Goal: Task Accomplishment & Management: Manage account settings

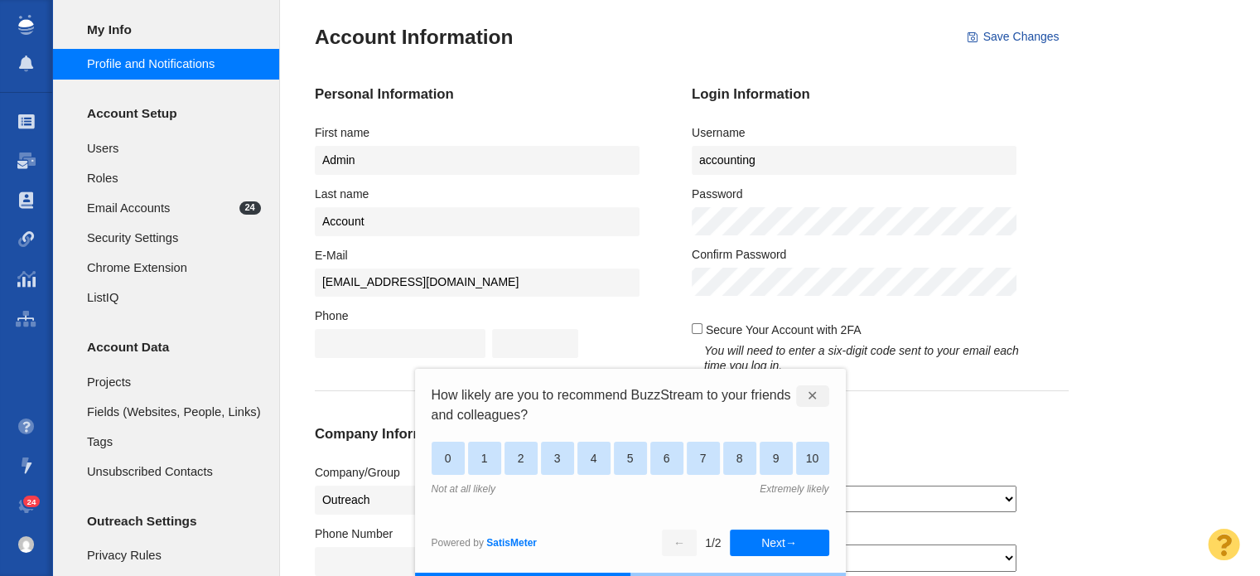
click at [809, 398] on div "✕" at bounding box center [812, 396] width 33 height 22
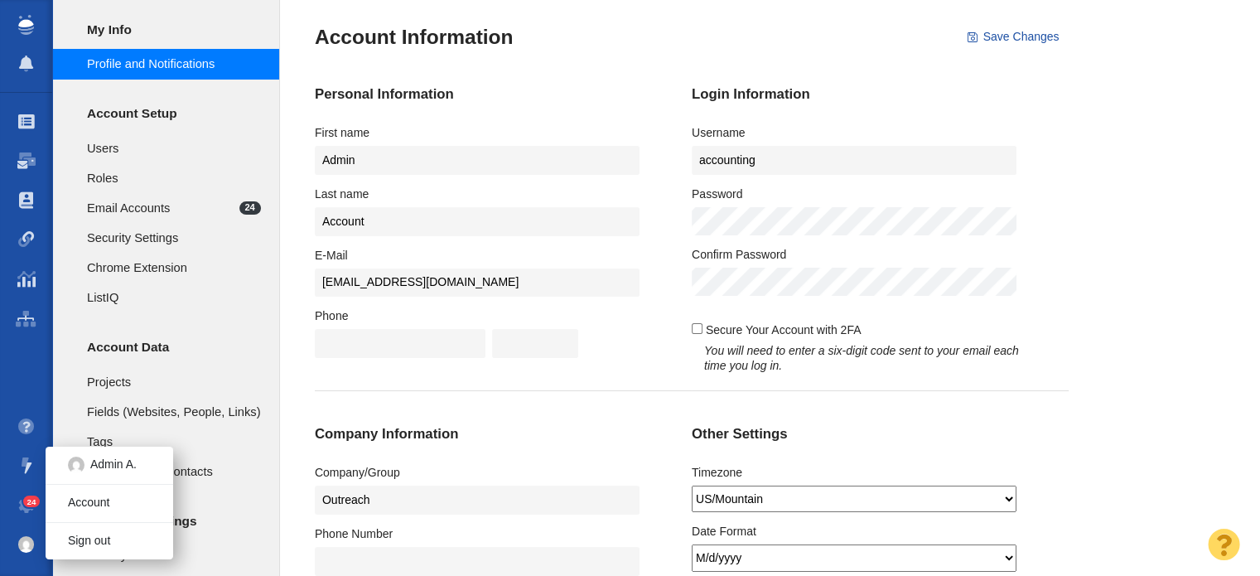
click at [22, 543] on img at bounding box center [26, 544] width 17 height 17
click at [119, 502] on link "Account" at bounding box center [110, 503] width 128 height 26
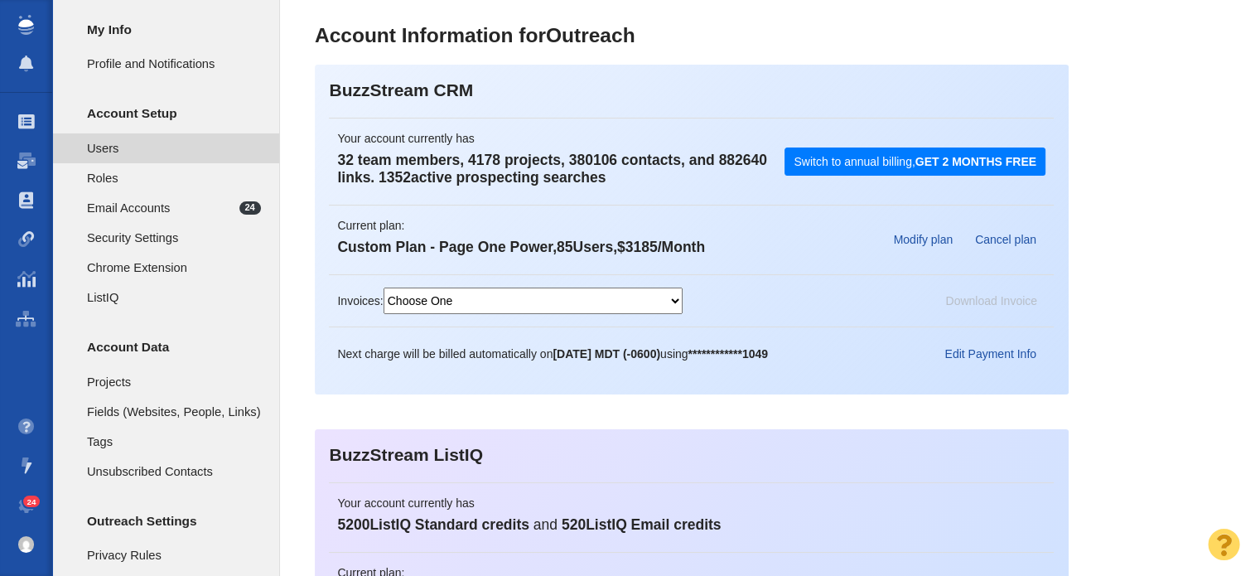
click at [139, 142] on span "Users" at bounding box center [174, 148] width 174 height 18
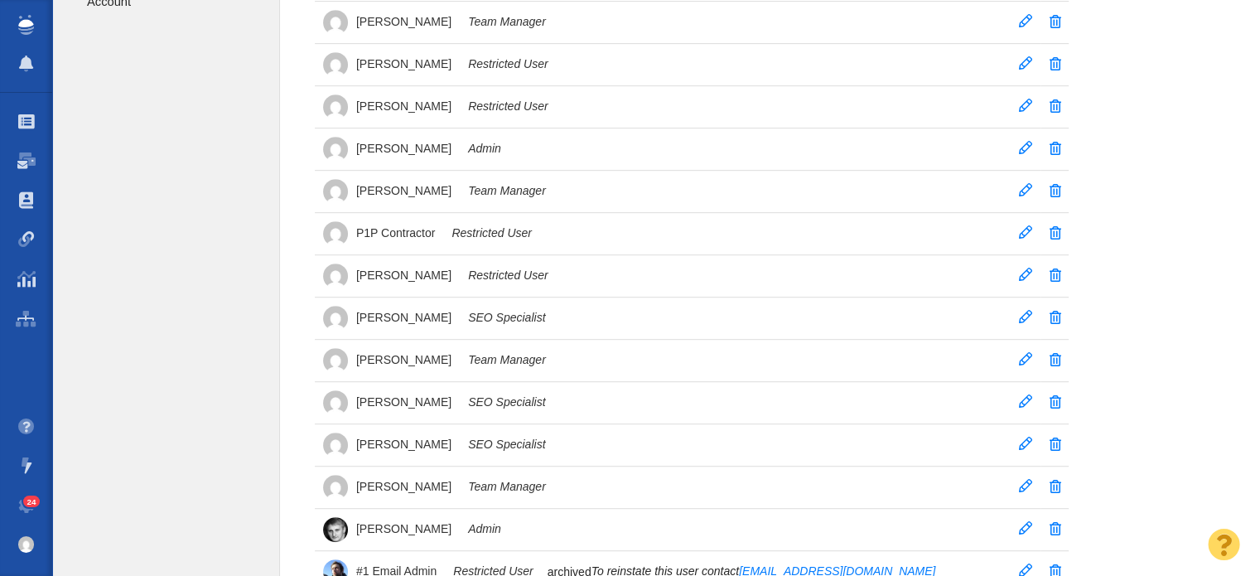
scroll to position [828, 0]
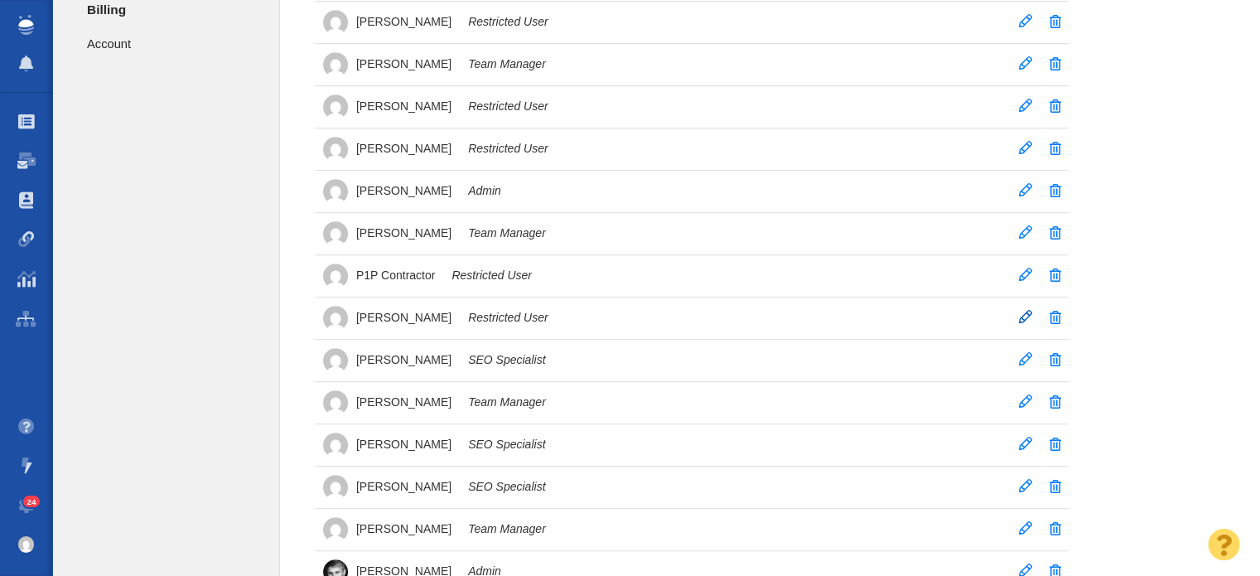
click at [1025, 312] on span at bounding box center [1025, 316] width 13 height 13
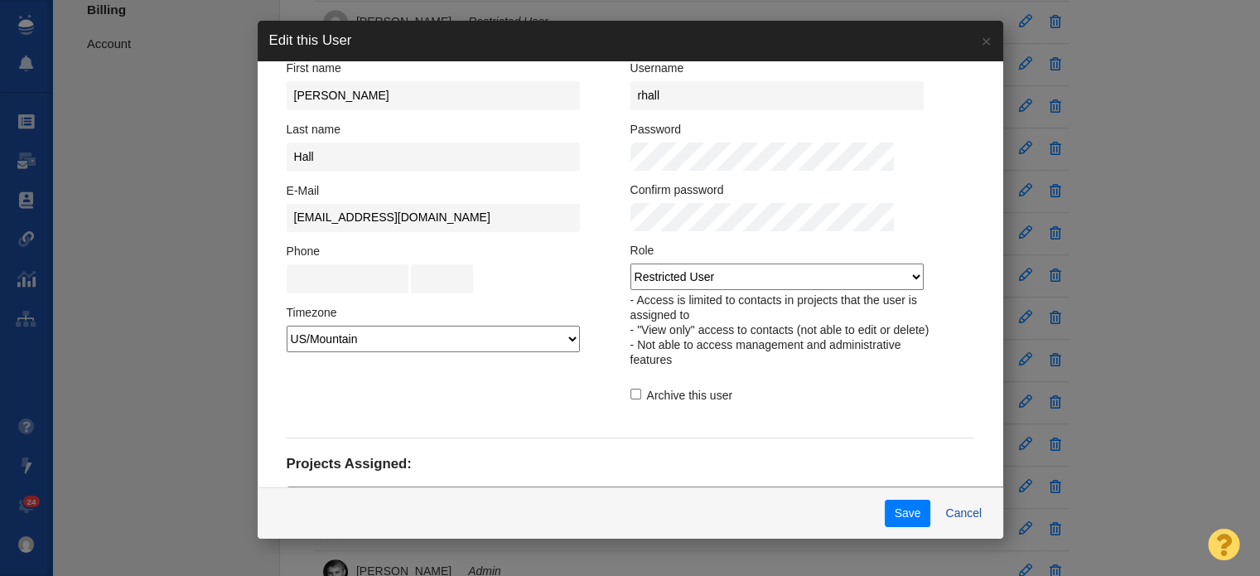
scroll to position [138, 0]
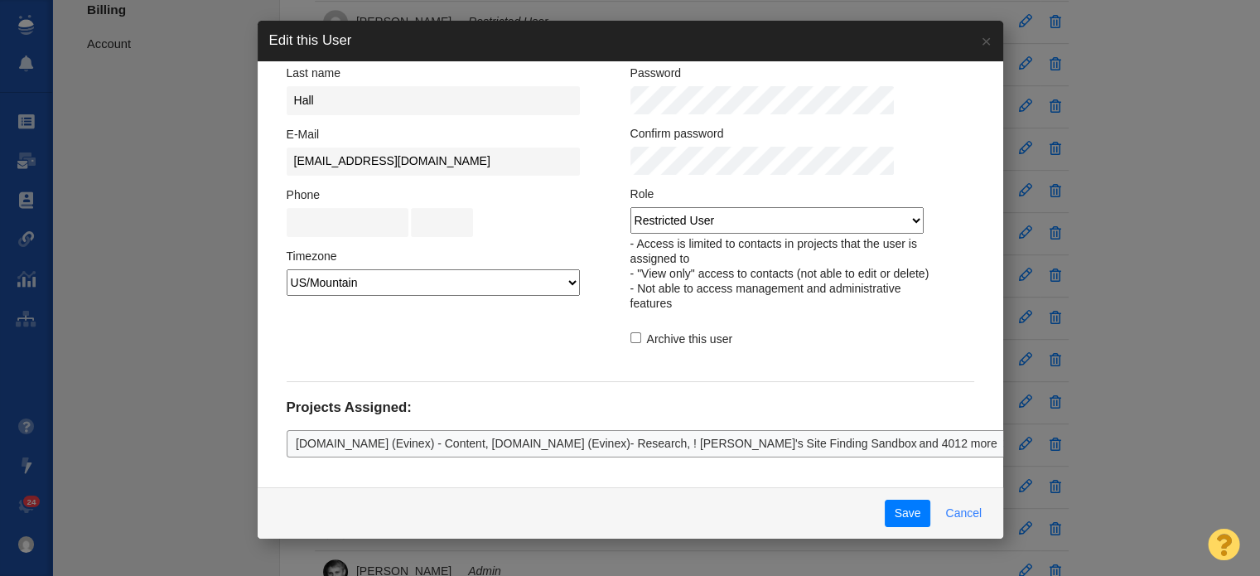
click at [949, 511] on button "Cancel" at bounding box center [964, 514] width 56 height 28
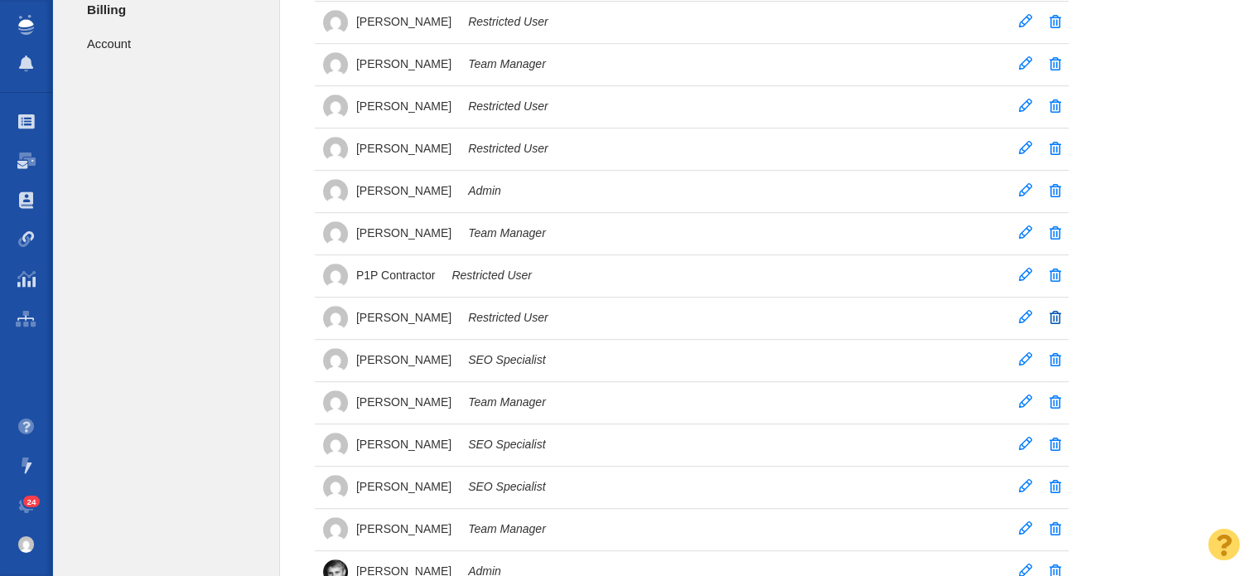
click at [1054, 311] on span at bounding box center [1056, 317] width 12 height 13
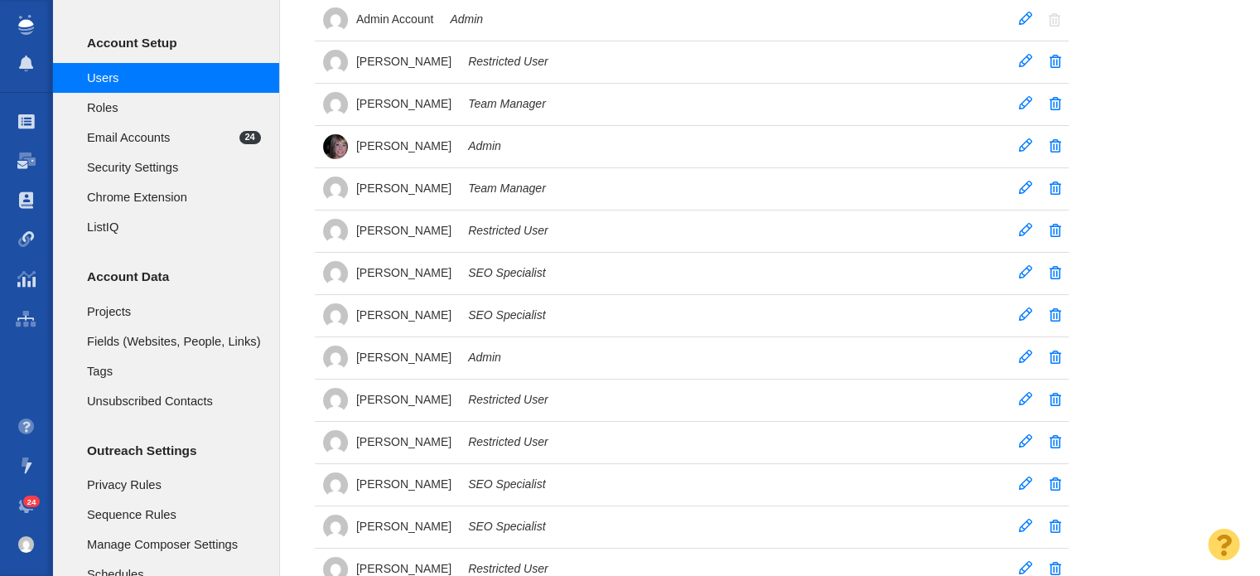
scroll to position [331, 0]
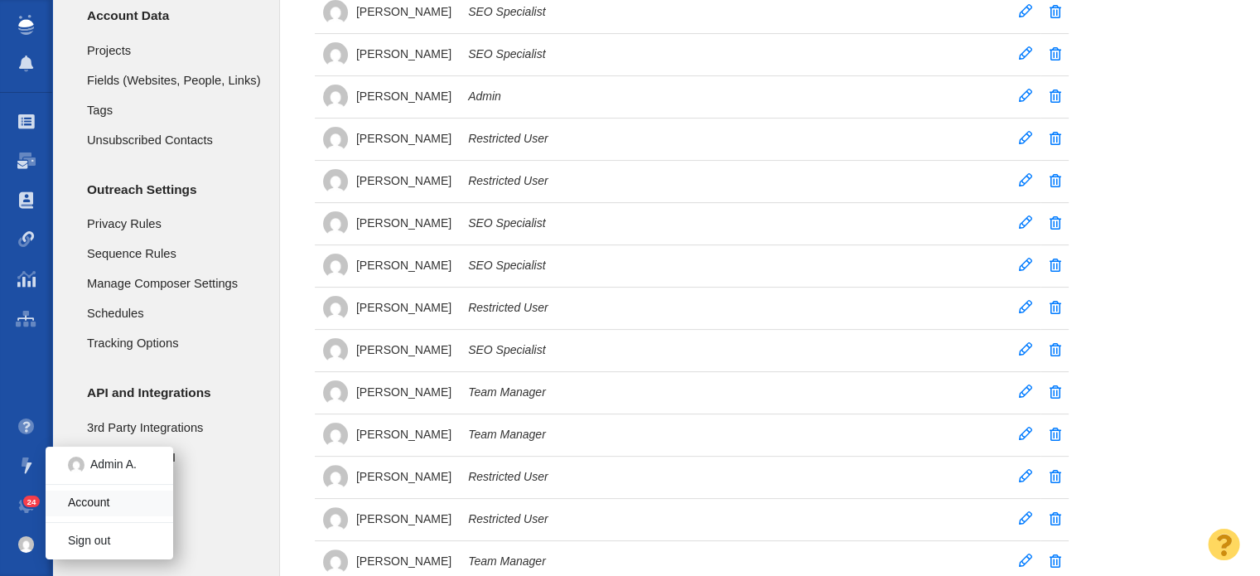
click at [109, 502] on link "Account" at bounding box center [110, 503] width 128 height 26
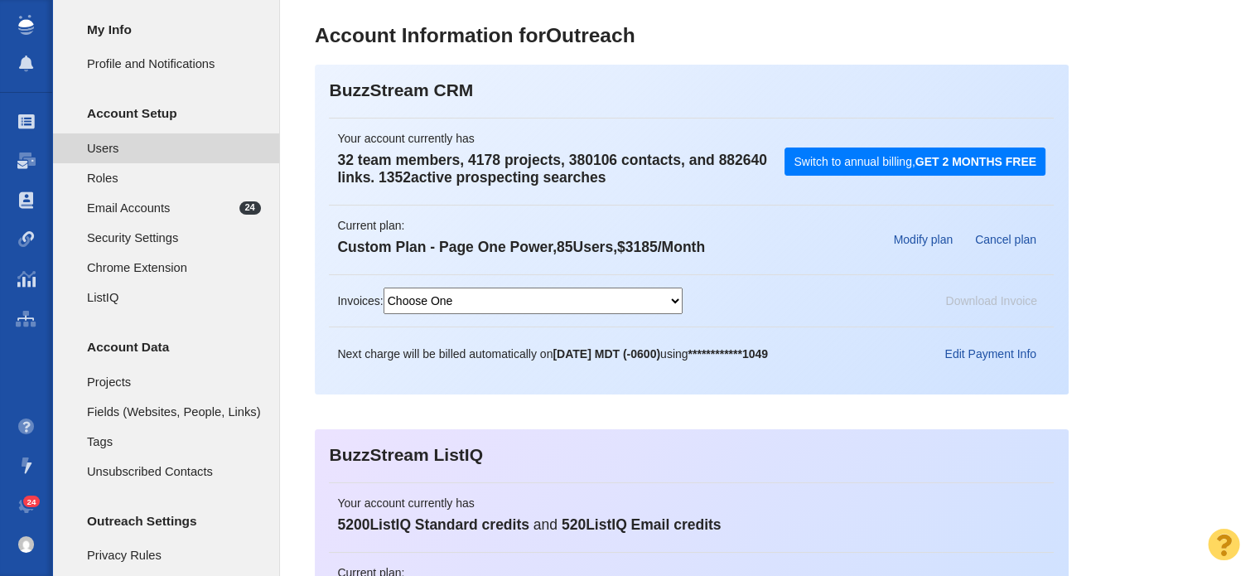
click at [156, 139] on span "Users" at bounding box center [174, 148] width 174 height 18
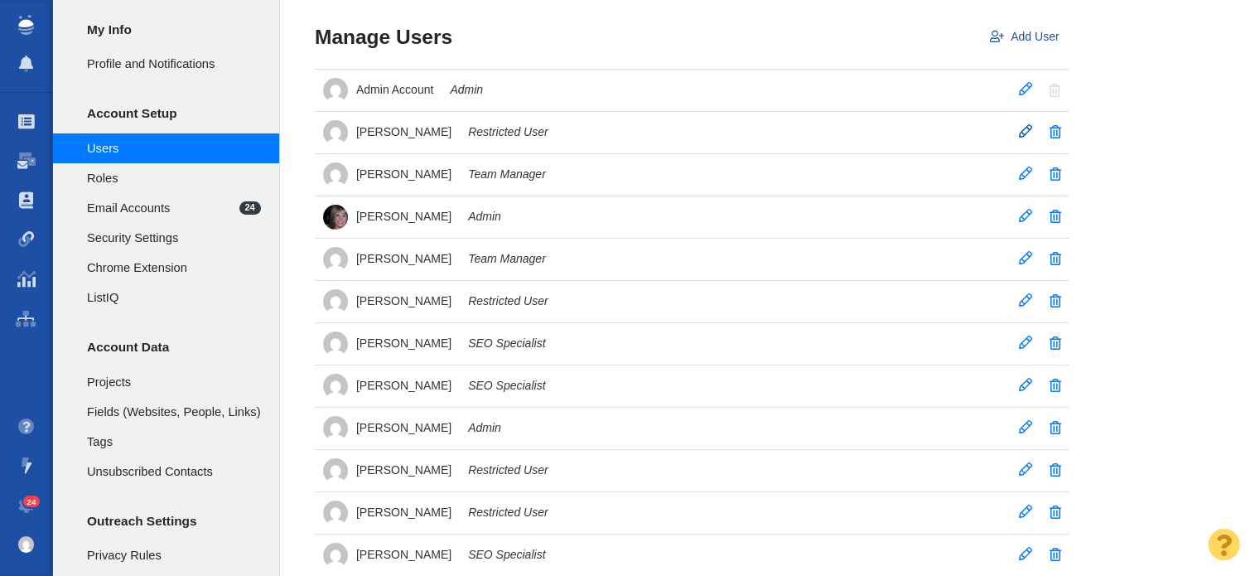
click at [1021, 131] on span at bounding box center [1025, 130] width 13 height 13
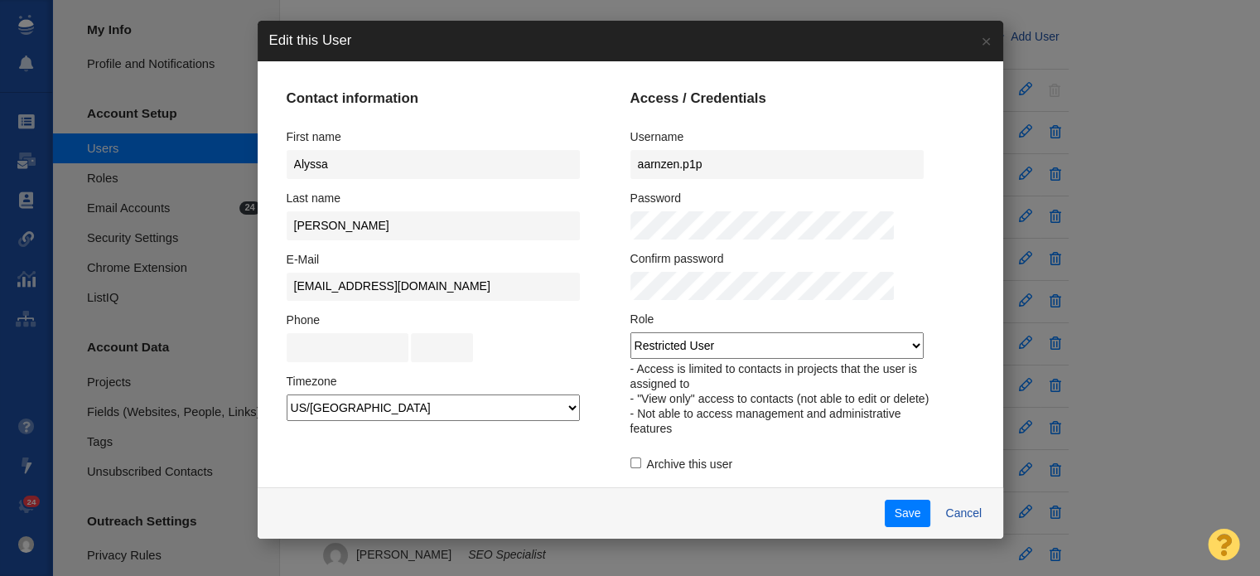
click at [875, 346] on select "Admin Team Manager SEO Specialist Restricted User ListIQ Collaborator" at bounding box center [776, 345] width 293 height 27
click at [630, 332] on select "Admin Team Manager SEO Specialist Restricted User ListIQ Collaborator" at bounding box center [776, 345] width 293 height 27
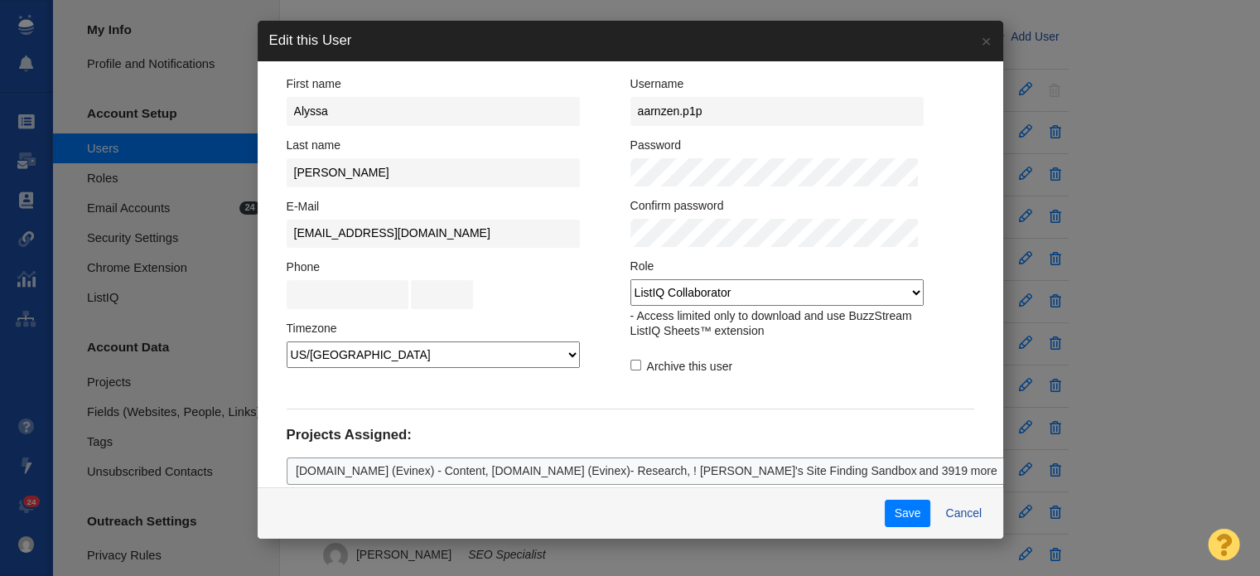
scroll to position [79, 0]
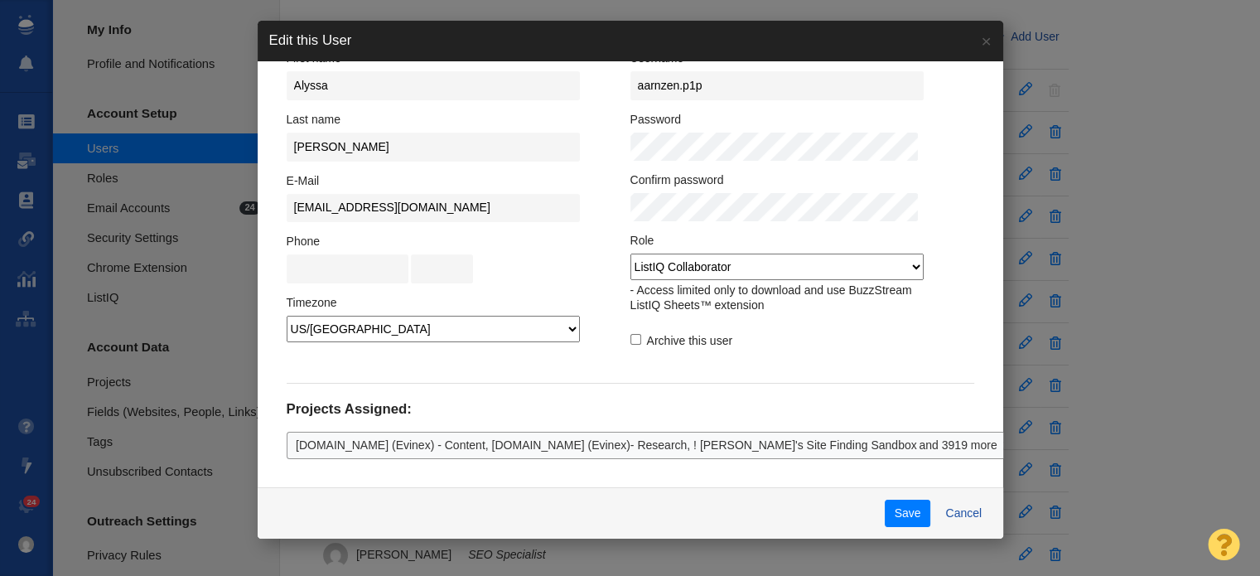
click at [893, 264] on select "Admin Team Manager SEO Specialist Restricted User ListIQ Collaborator" at bounding box center [776, 267] width 293 height 27
select select "3"
click at [630, 254] on select "Admin Team Manager SEO Specialist Restricted User ListIQ Collaborator" at bounding box center [776, 267] width 293 height 27
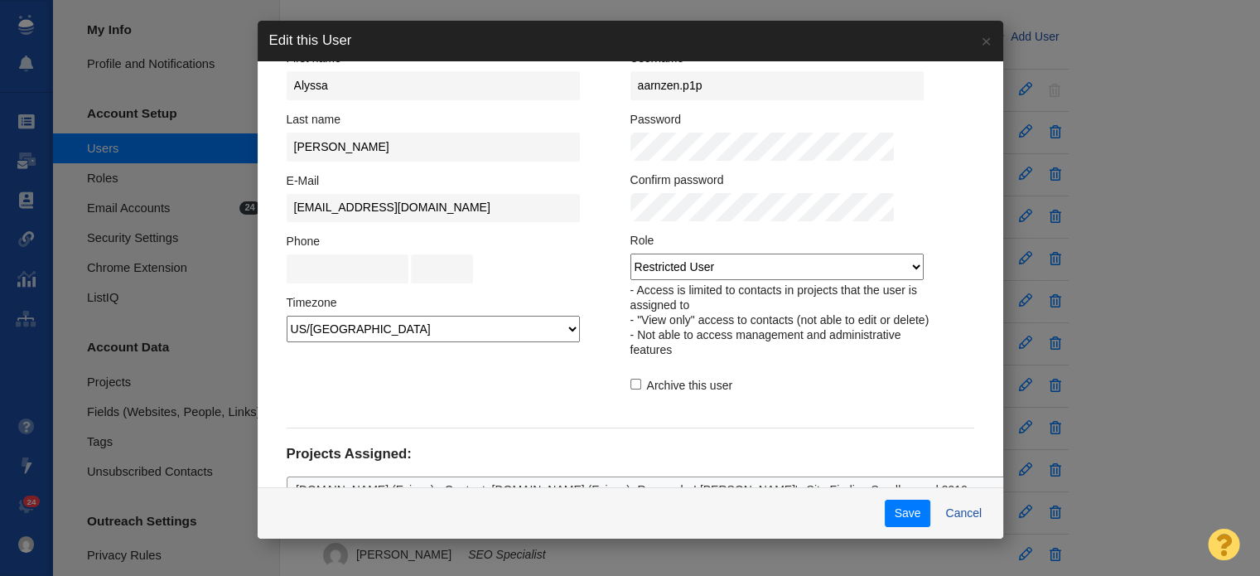
click at [969, 511] on div "Save Cancel" at bounding box center [631, 513] width 746 height 52
click at [939, 513] on button "Cancel" at bounding box center [964, 514] width 56 height 28
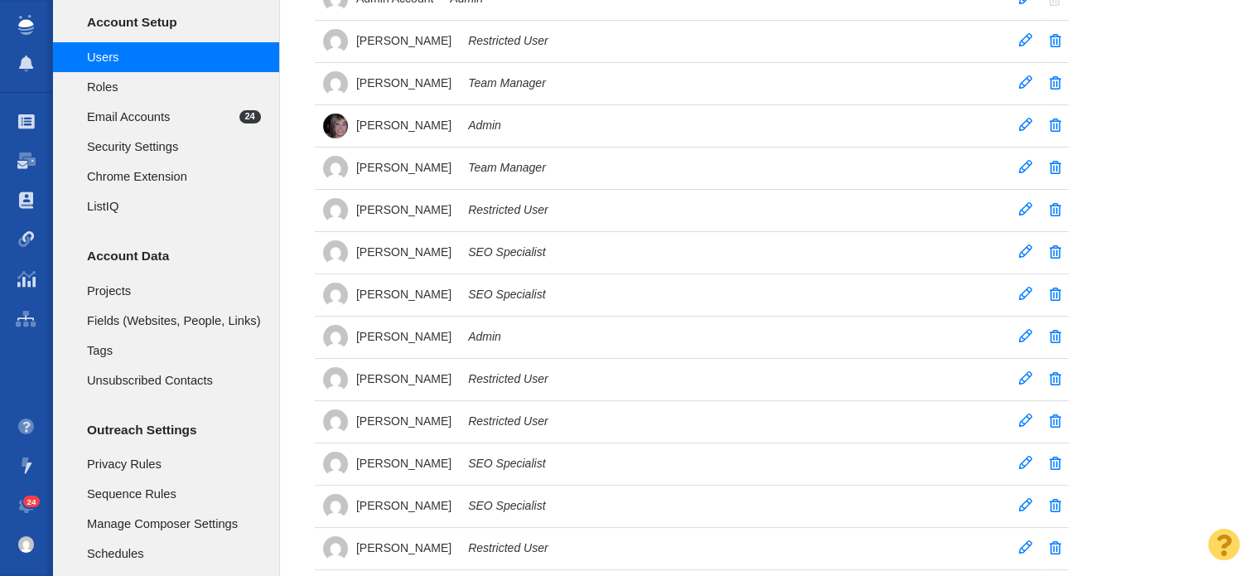
scroll to position [0, 0]
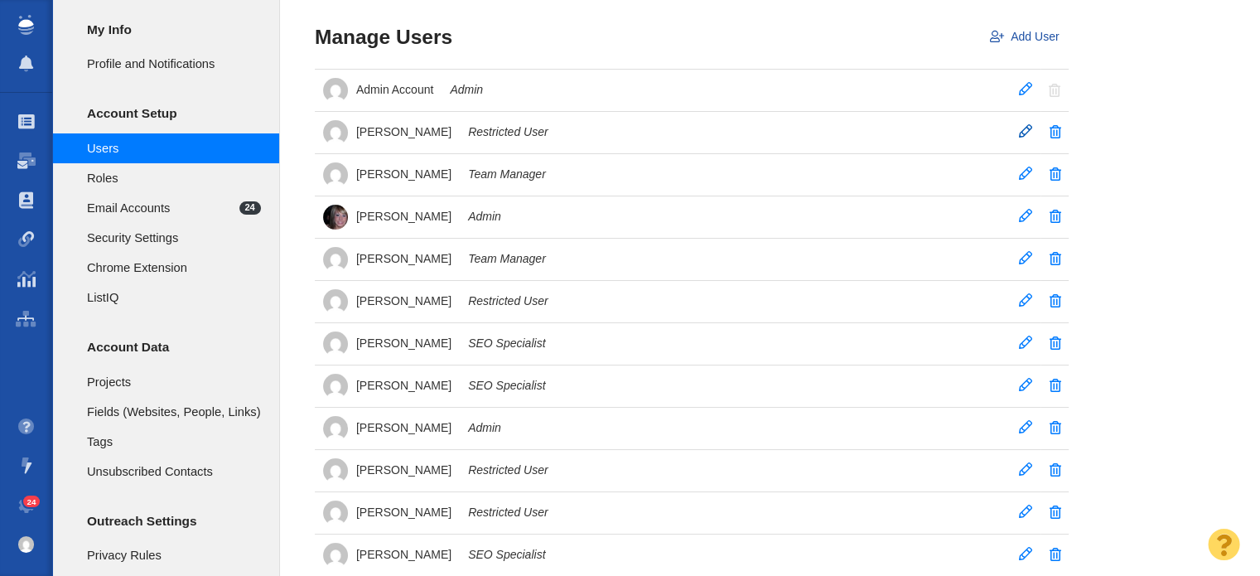
click at [1025, 129] on span at bounding box center [1025, 130] width 13 height 13
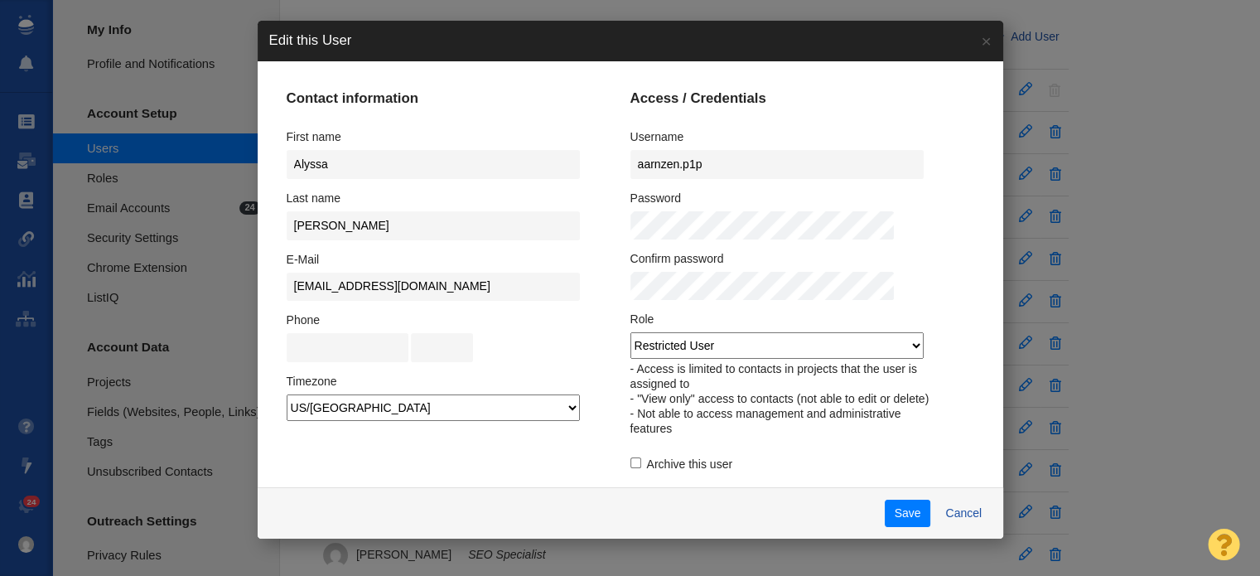
click at [630, 468] on input "Archive this user" at bounding box center [635, 462] width 11 height 11
checkbox input "true"
click at [889, 514] on button "Save" at bounding box center [908, 514] width 46 height 28
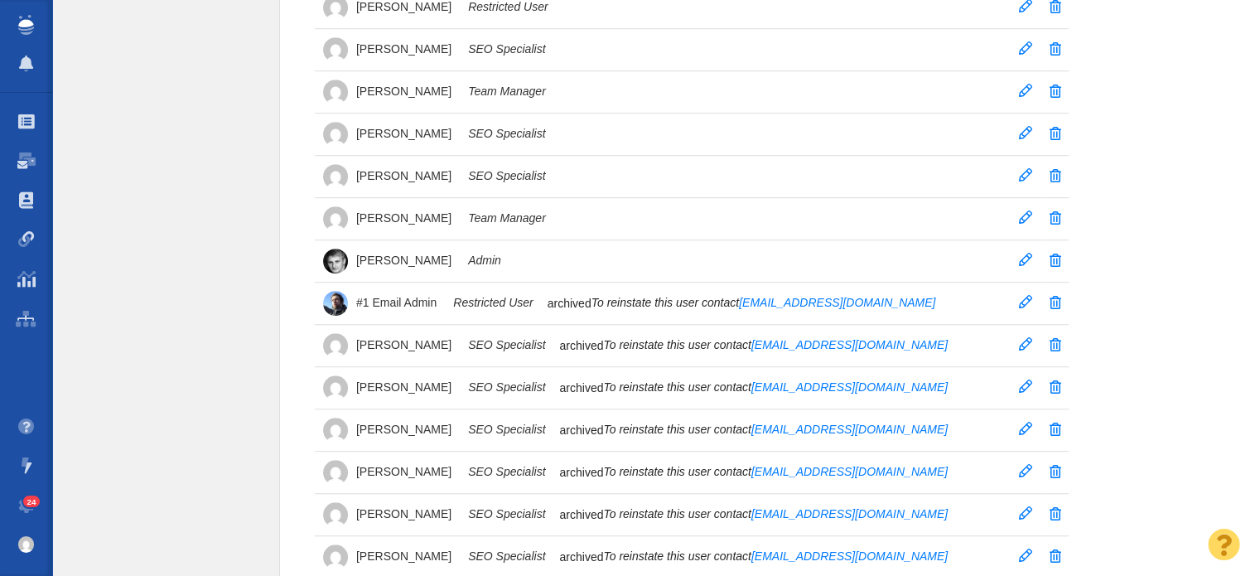
scroll to position [915, 0]
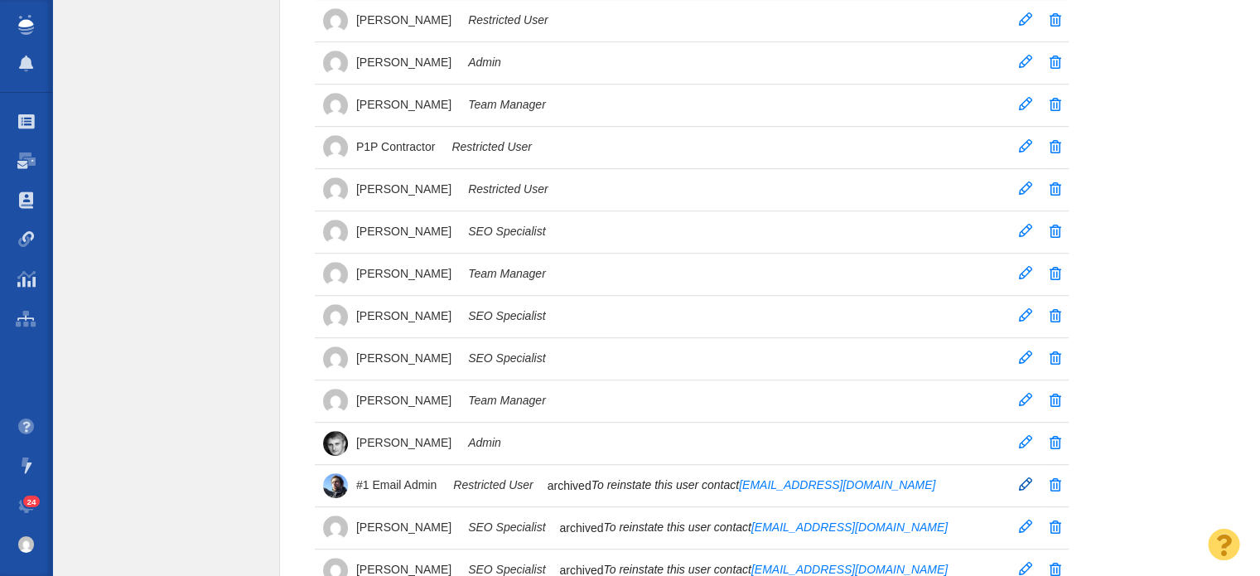
click at [1024, 477] on span at bounding box center [1025, 483] width 13 height 13
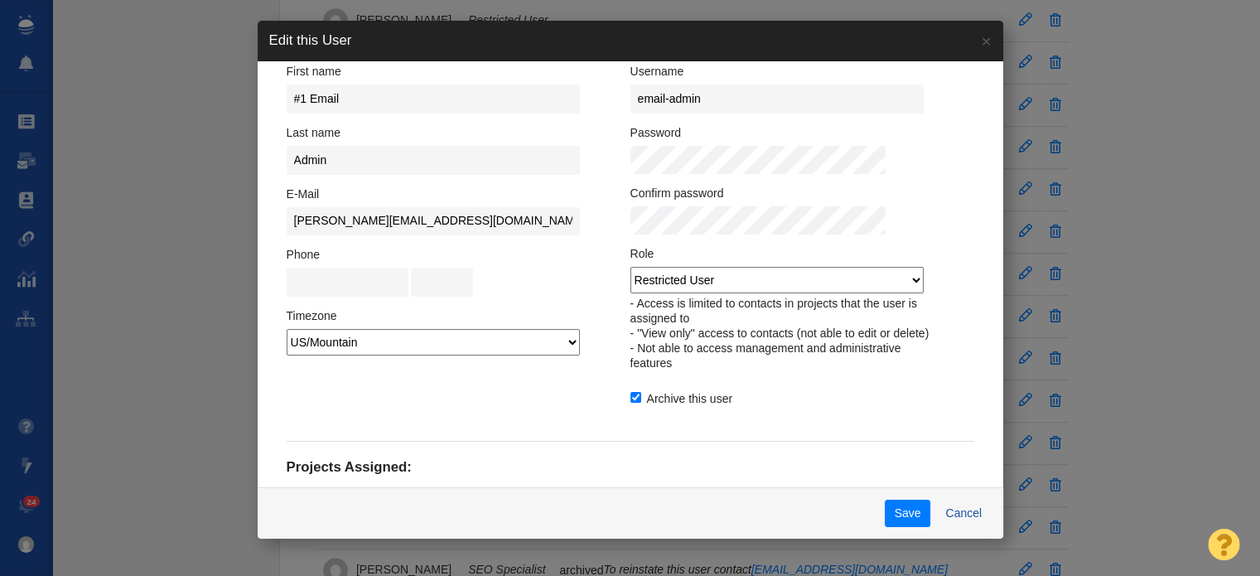
scroll to position [138, 0]
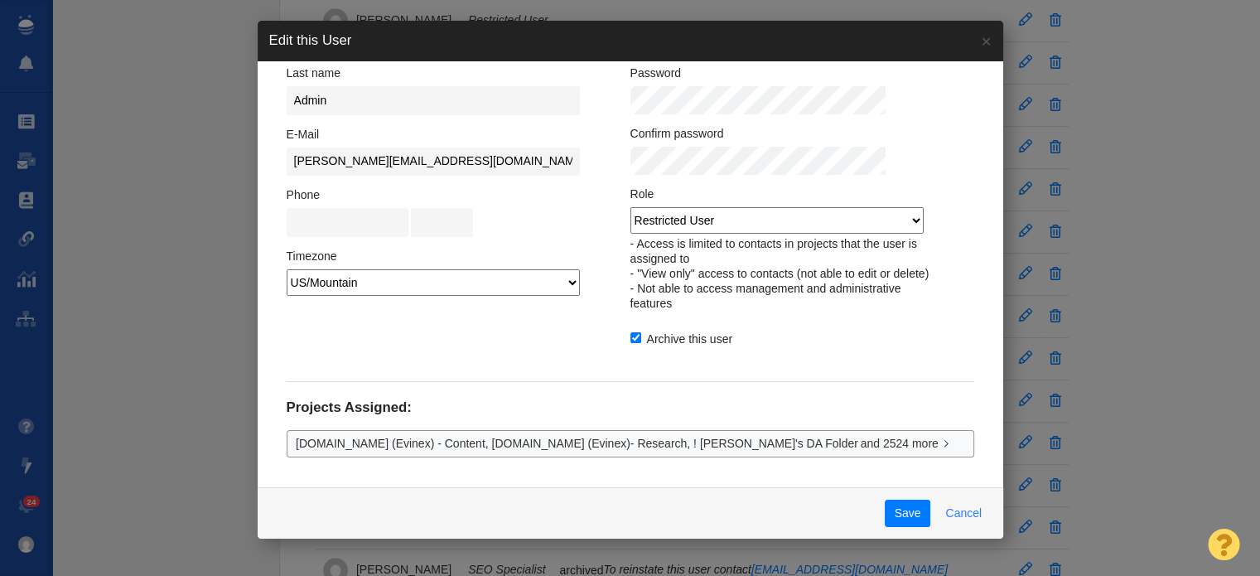
click at [936, 514] on button "Cancel" at bounding box center [964, 514] width 56 height 28
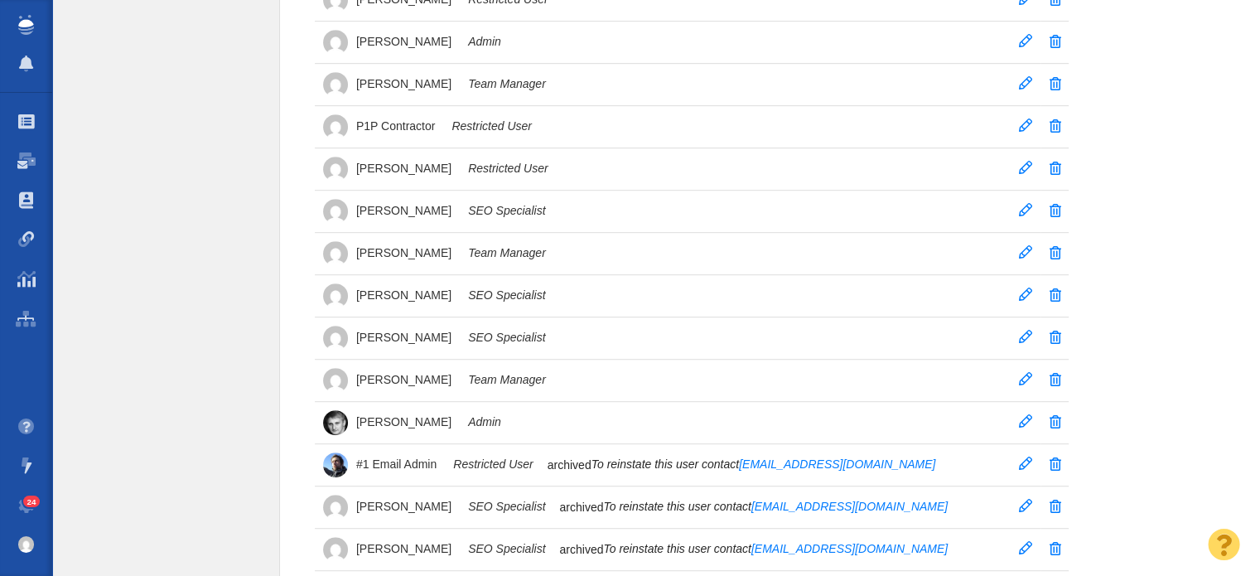
scroll to position [911, 0]
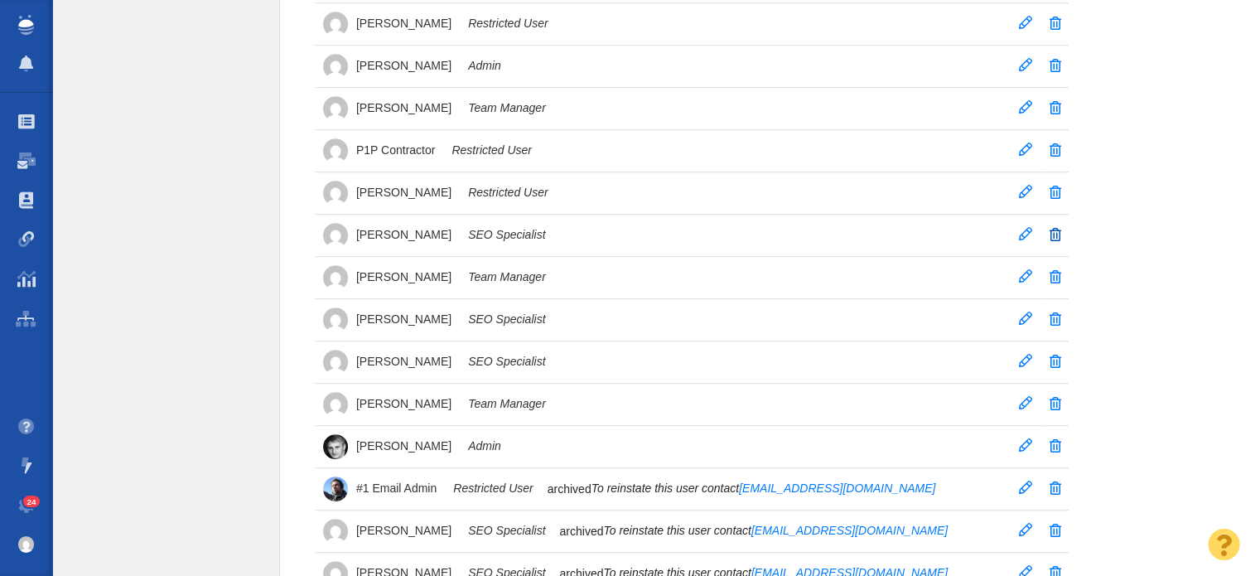
click at [1053, 228] on span at bounding box center [1056, 234] width 12 height 13
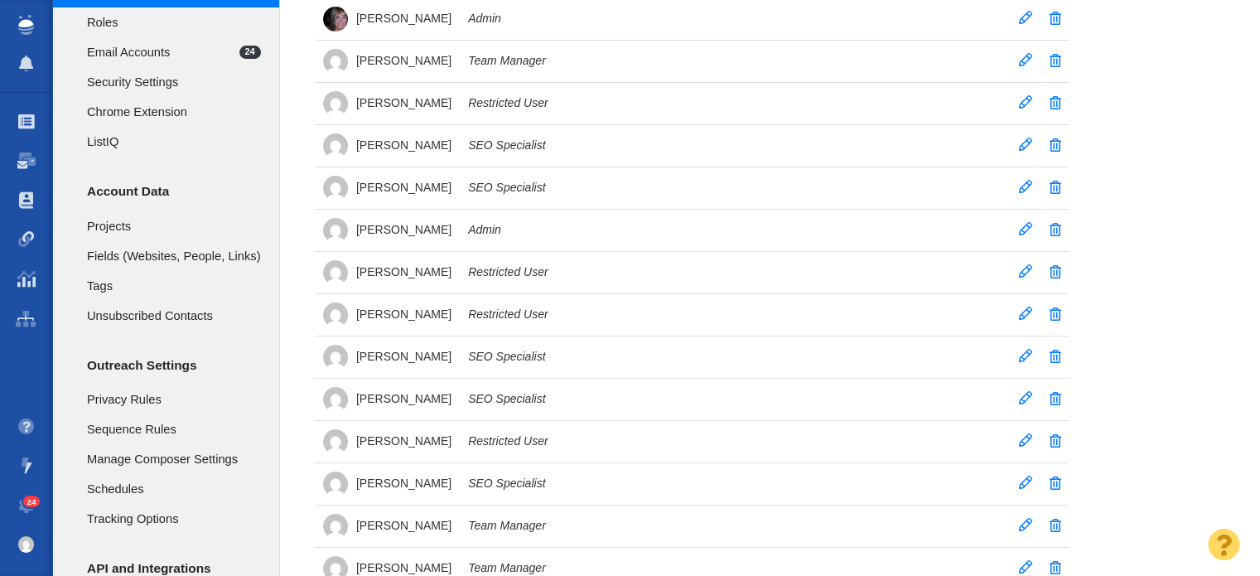
scroll to position [0, 0]
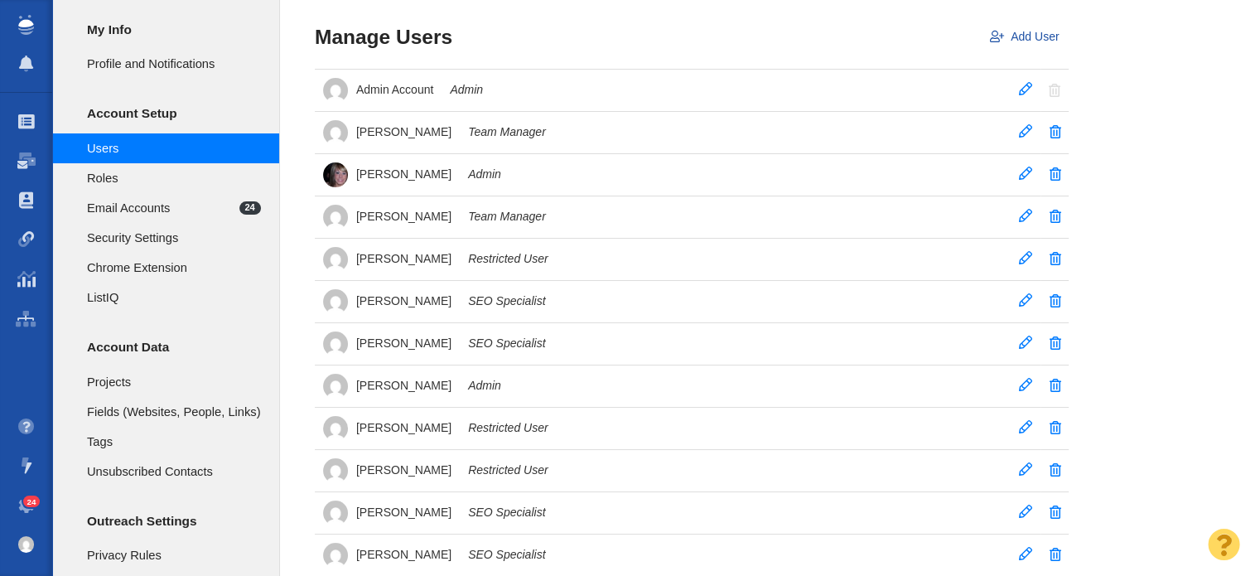
click at [19, 506] on span at bounding box center [26, 505] width 17 height 17
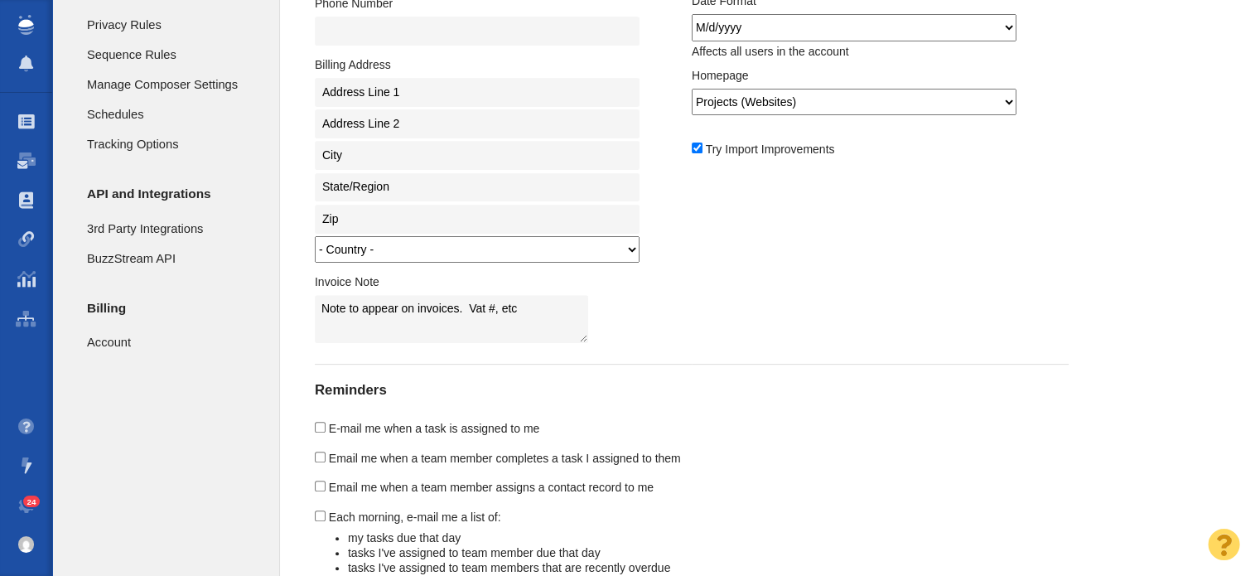
scroll to position [602, 0]
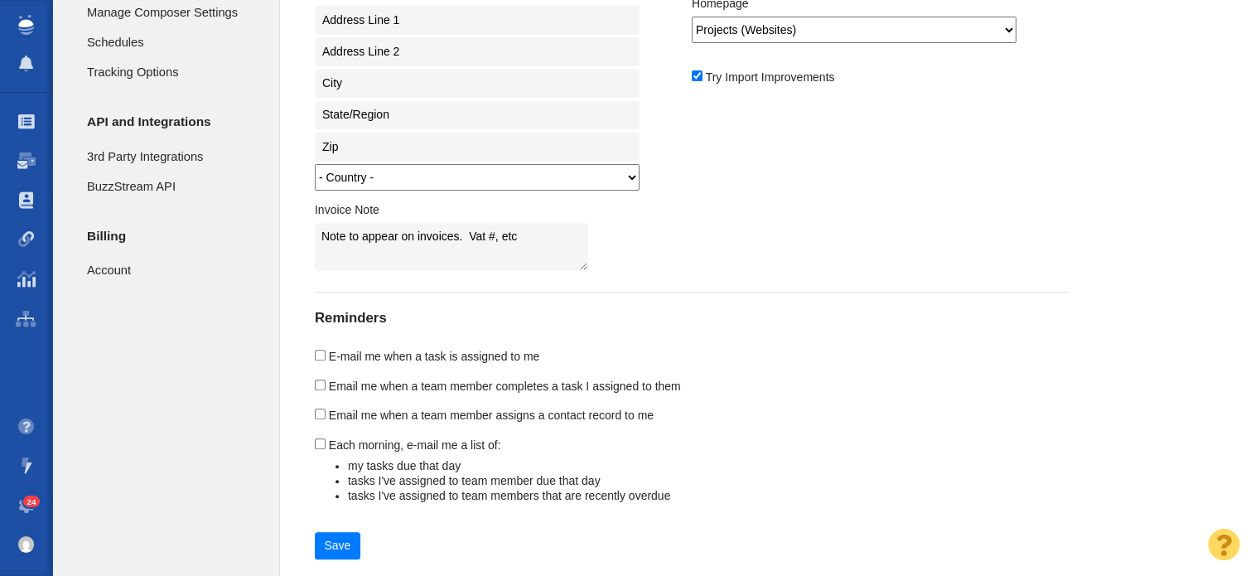
click at [30, 505] on span "24" at bounding box center [31, 501] width 17 height 12
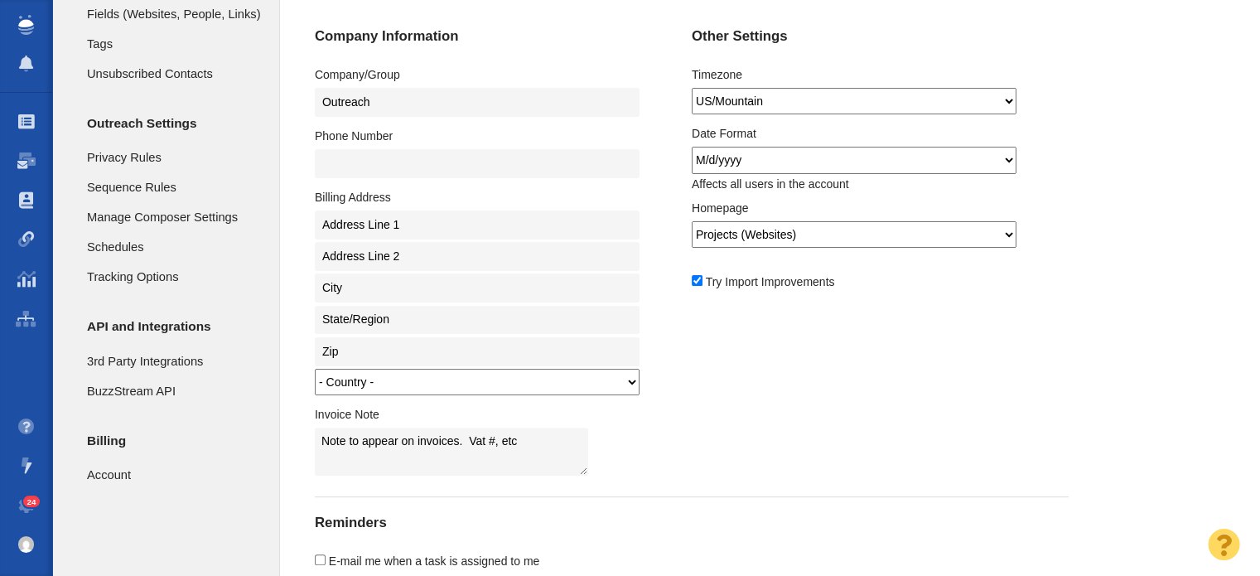
scroll to position [497, 0]
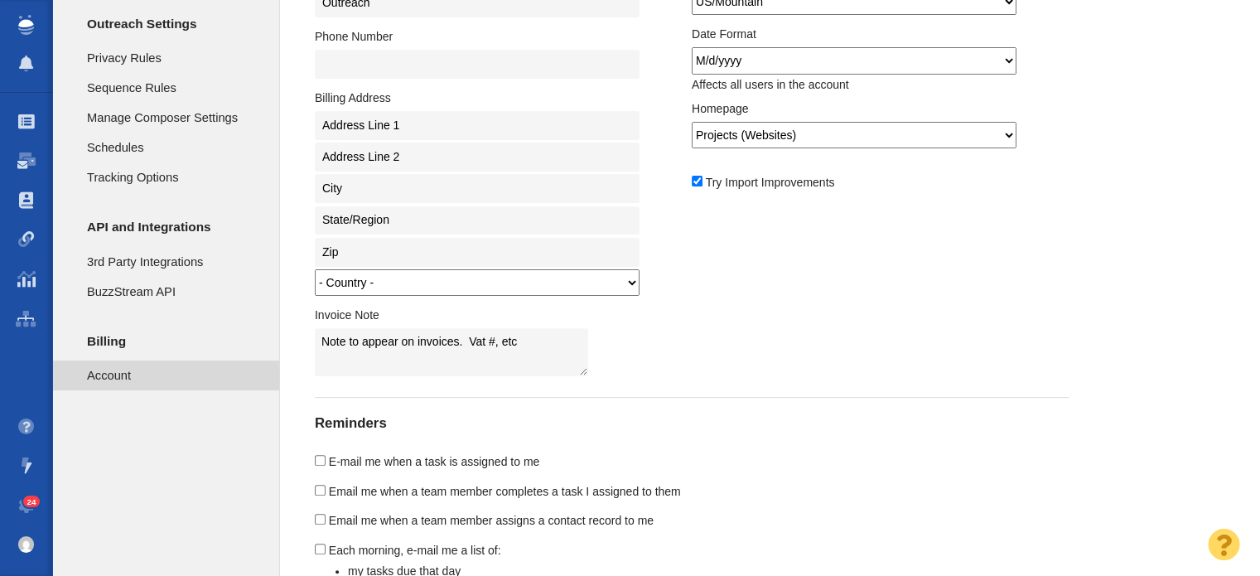
click at [129, 374] on span "Account" at bounding box center [174, 375] width 174 height 18
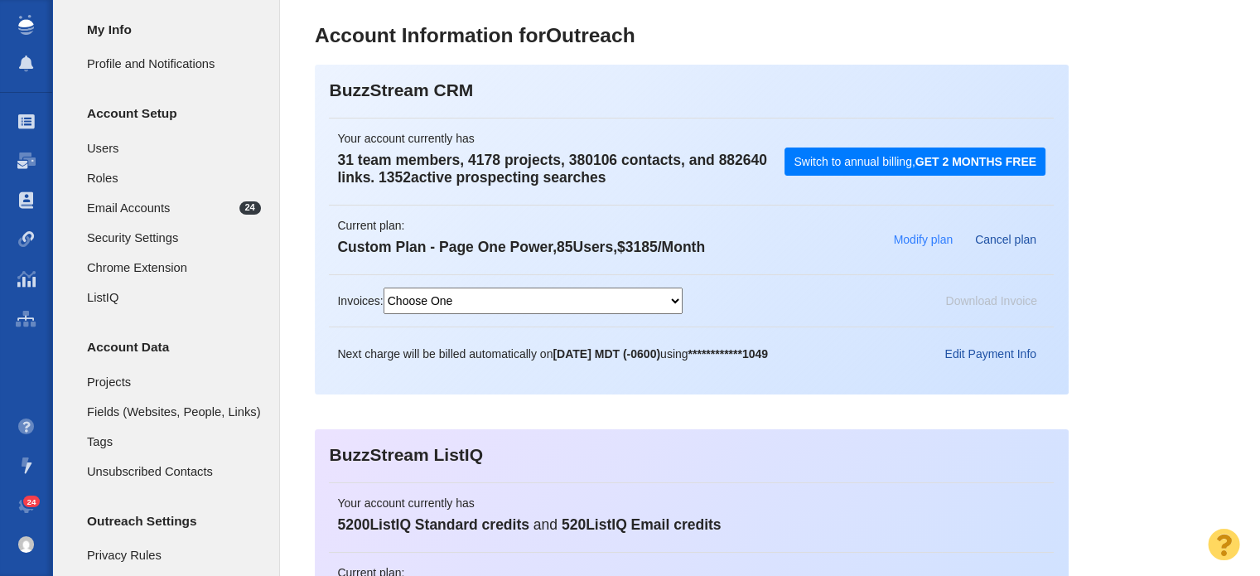
click at [924, 238] on button "Modify plan" at bounding box center [923, 240] width 79 height 28
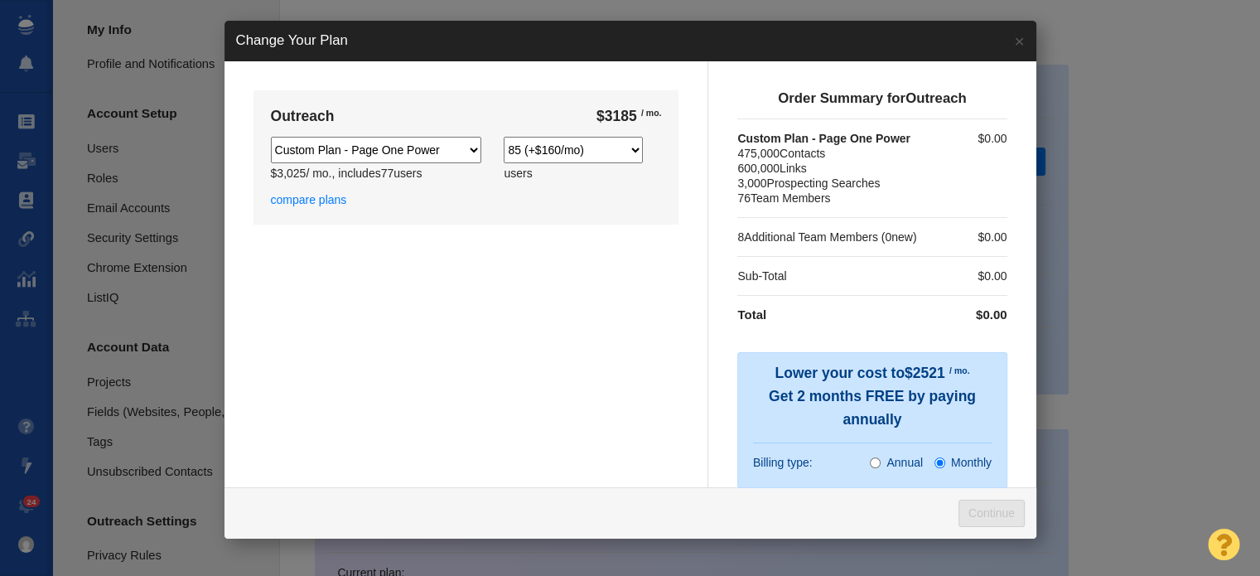
click at [639, 151] on select "77 78 (+$20/mo) 79 (+$40/mo) 80 (+$60/mo) 81 (+$80/mo) 82 (+$100/mo) 83 (+$120/…" at bounding box center [573, 150] width 138 height 27
select select "78"
click at [504, 137] on select "77 78 (+$20/mo) 79 (+$40/mo) 80 (+$60/mo) 81 (+$80/mo) 82 (+$100/mo) 83 (+$120/…" at bounding box center [573, 150] width 138 height 27
click at [636, 147] on select "77 78 (+$20/mo) 79 (+$40/mo) 80 (+$60/mo) 81 (+$80/mo) 82 (+$100/mo) 83 (+$120/…" at bounding box center [573, 150] width 138 height 27
select select "85"
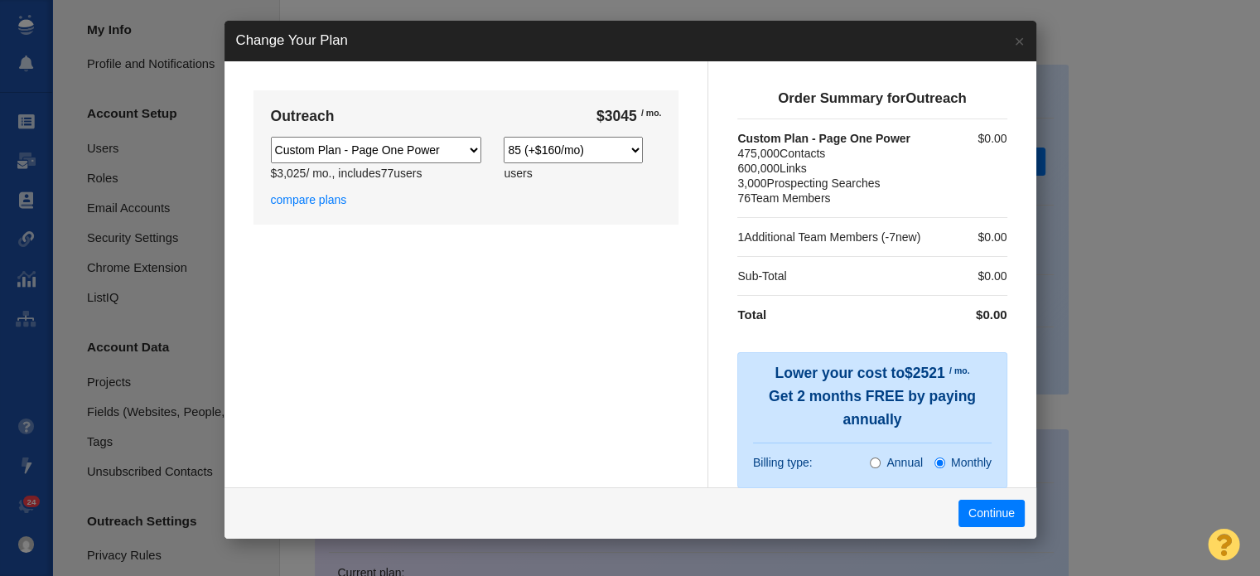
click at [504, 137] on select "77 78 (+$20/mo) 79 (+$40/mo) 80 (+$60/mo) 81 (+$80/mo) 82 (+$100/mo) 83 (+$120/…" at bounding box center [573, 150] width 138 height 27
click at [302, 198] on link "compare plans" at bounding box center [309, 199] width 76 height 13
click at [1009, 42] on link "×" at bounding box center [1018, 41] width 33 height 41
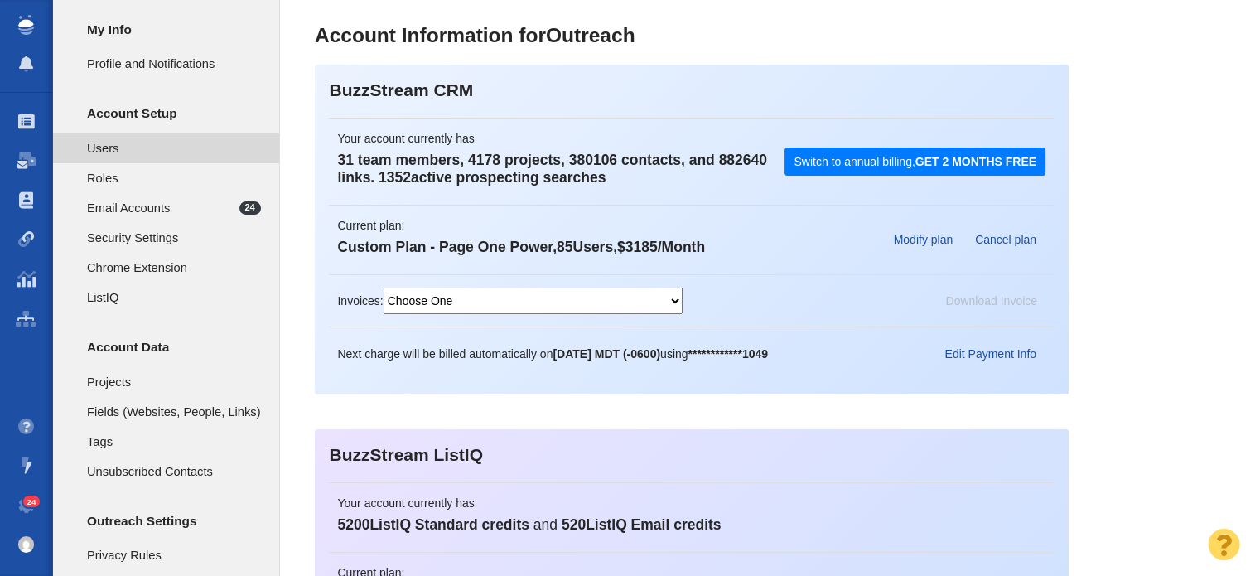
click at [155, 159] on li "Users" at bounding box center [165, 148] width 227 height 30
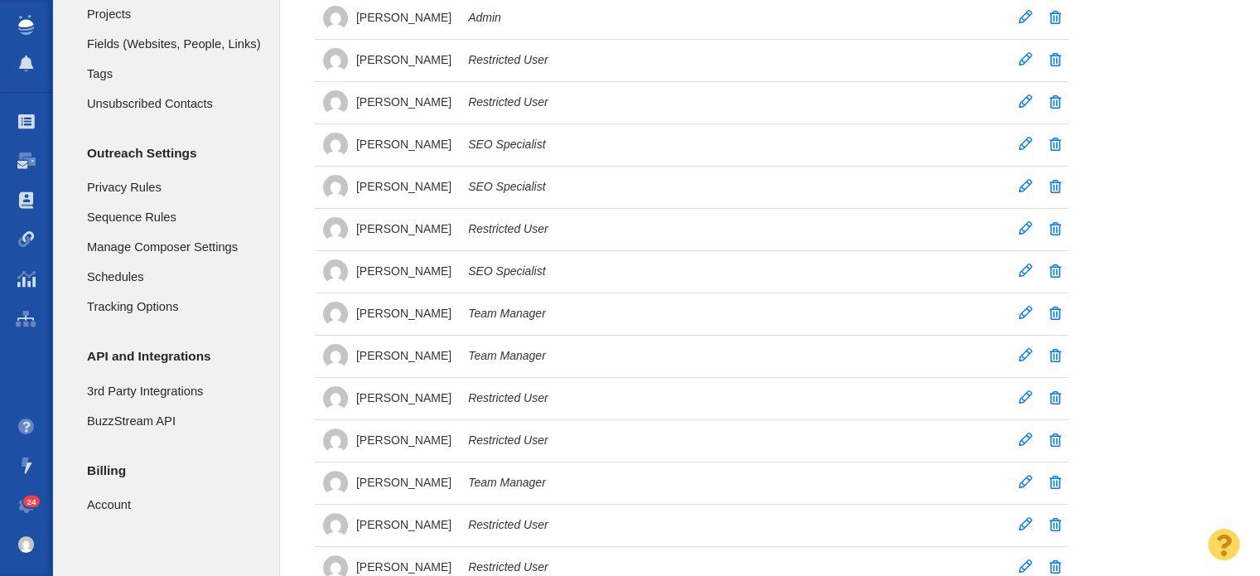
scroll to position [580, 0]
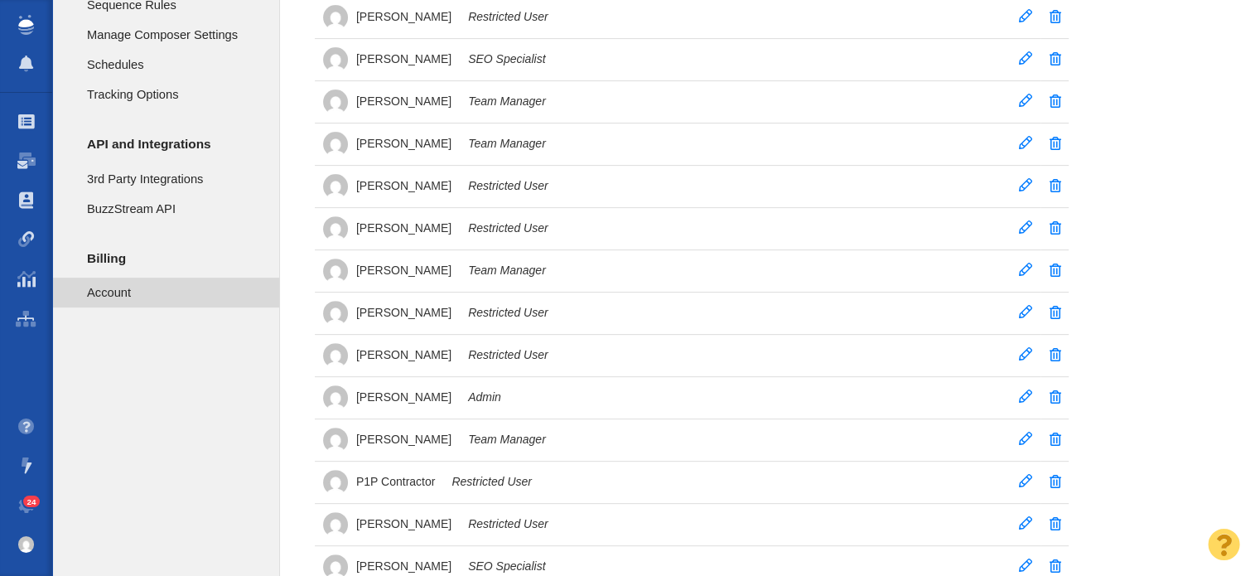
click at [114, 294] on span "Account" at bounding box center [174, 292] width 174 height 18
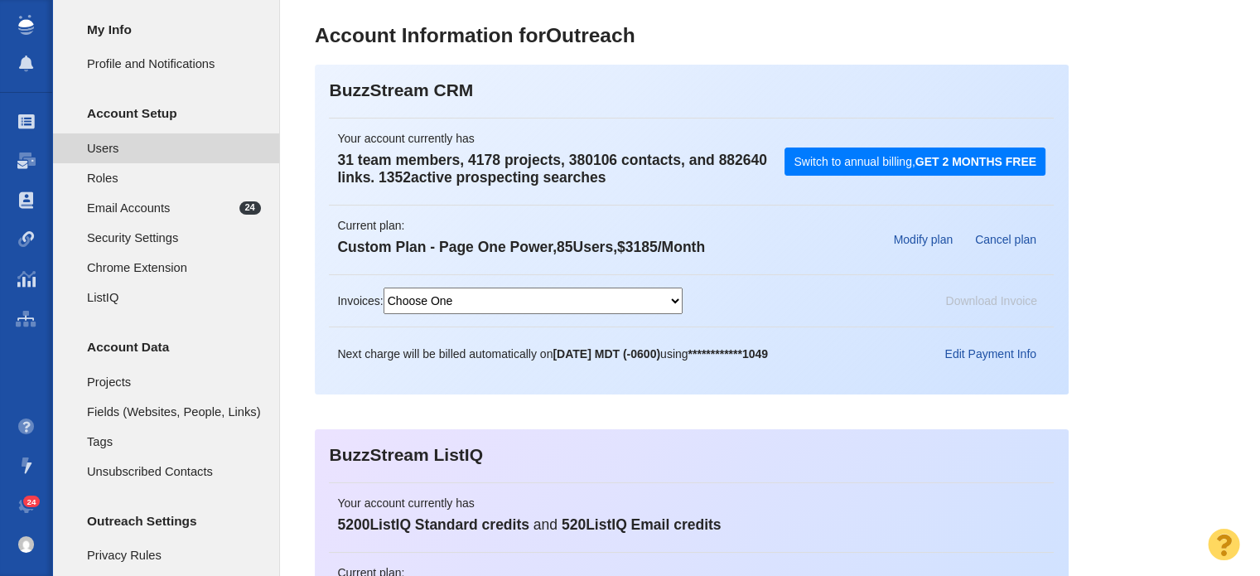
click at [126, 150] on span "Users" at bounding box center [174, 148] width 174 height 18
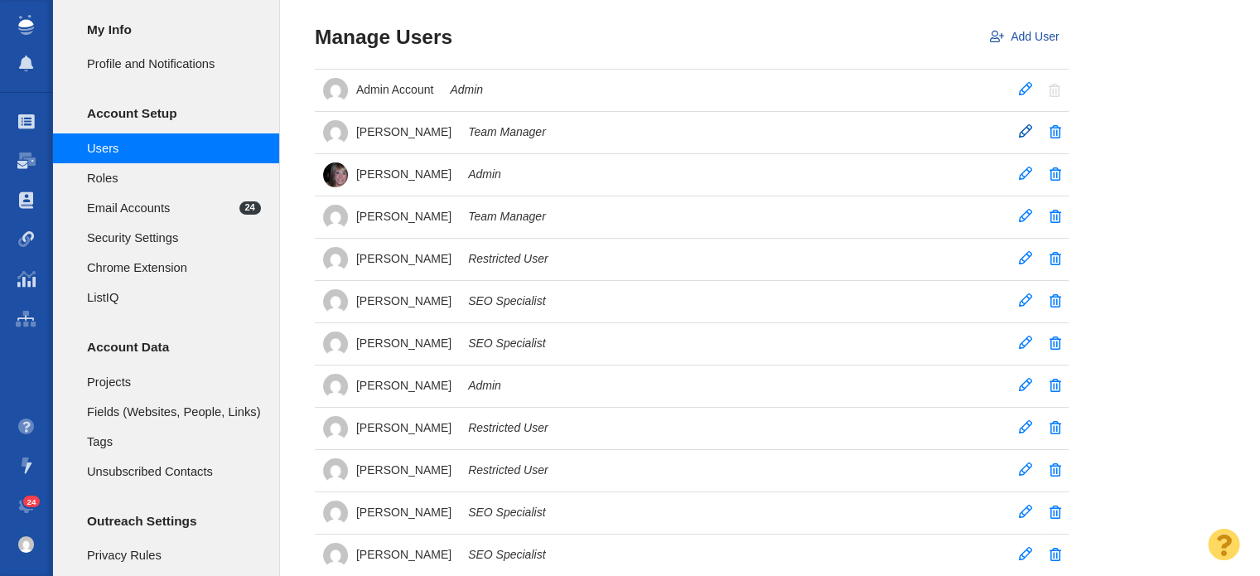
click at [1025, 125] on span at bounding box center [1025, 130] width 13 height 13
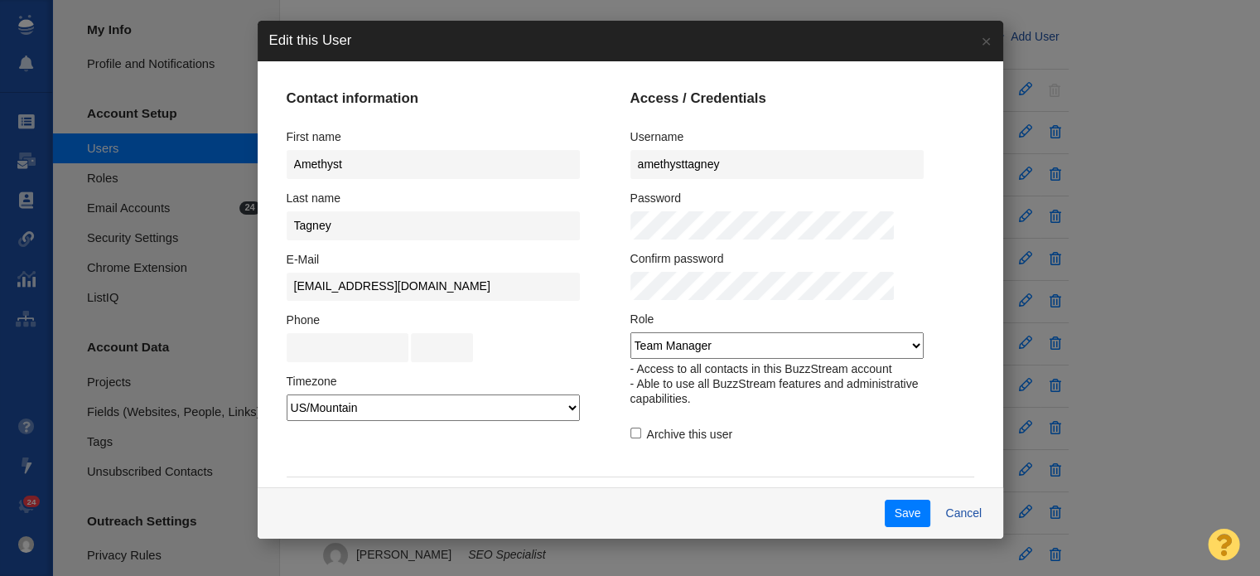
click at [630, 431] on input "Archive this user" at bounding box center [635, 432] width 11 height 11
checkbox input "true"
click at [885, 505] on button "Save" at bounding box center [908, 514] width 46 height 28
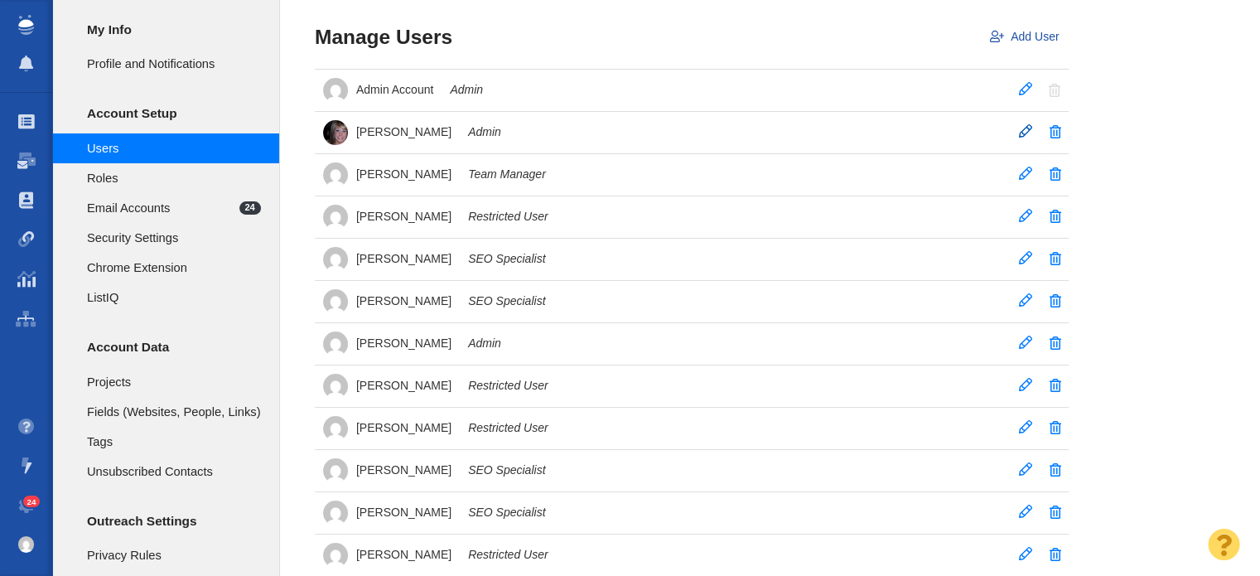
click at [1025, 132] on span at bounding box center [1025, 130] width 13 height 13
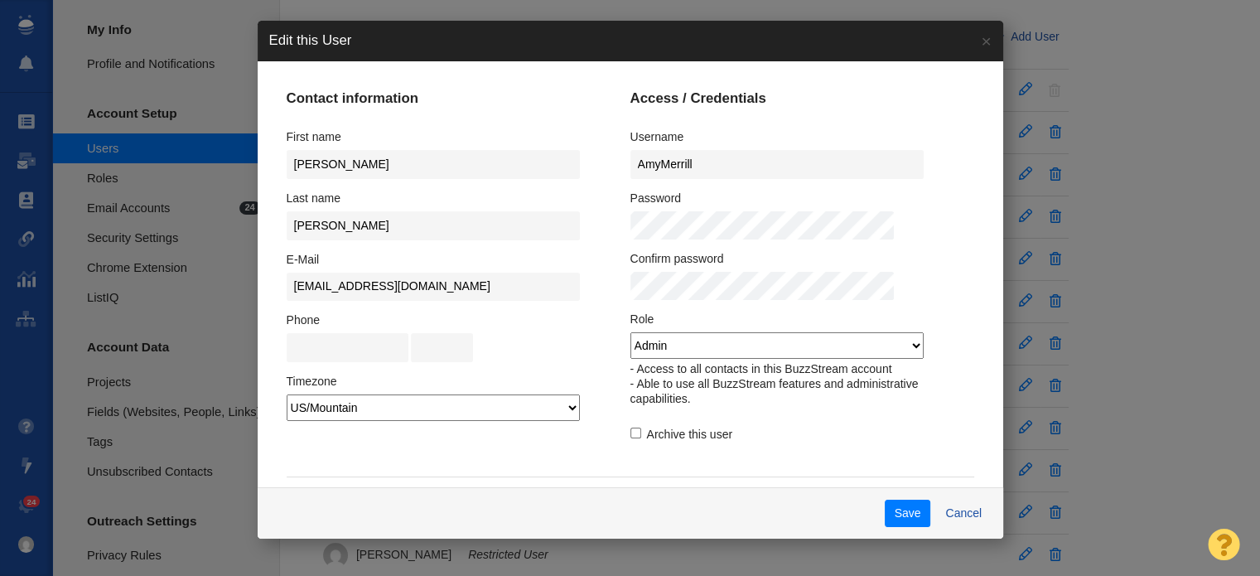
click at [630, 435] on input "Archive this user" at bounding box center [635, 432] width 11 height 11
checkbox input "true"
click at [885, 519] on button "Save" at bounding box center [908, 514] width 46 height 28
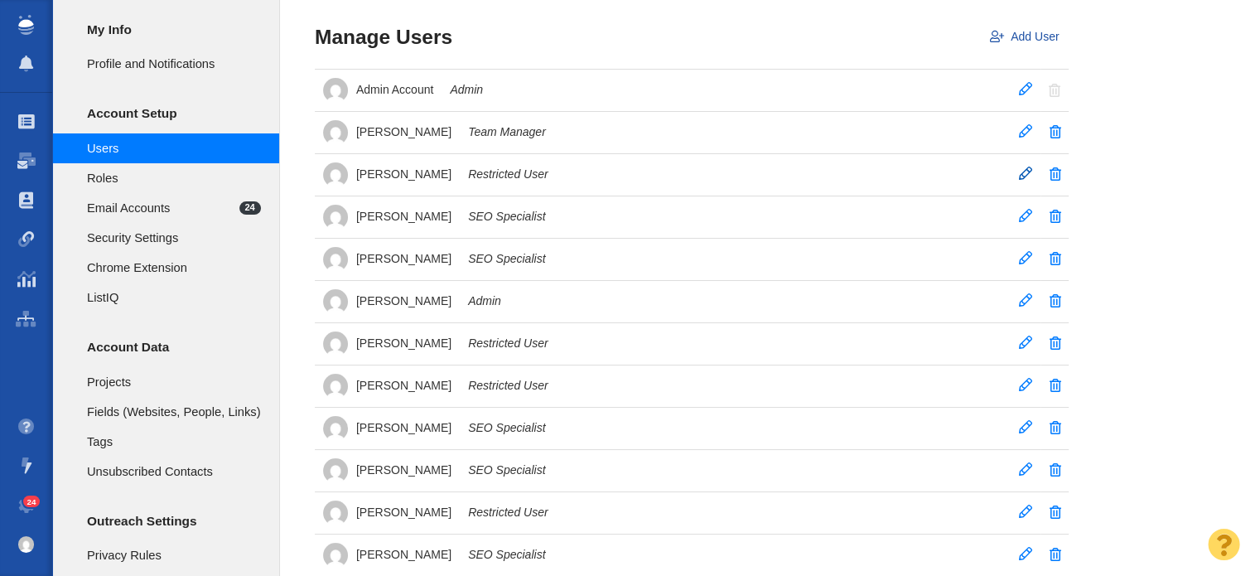
click at [1026, 167] on span at bounding box center [1025, 173] width 13 height 13
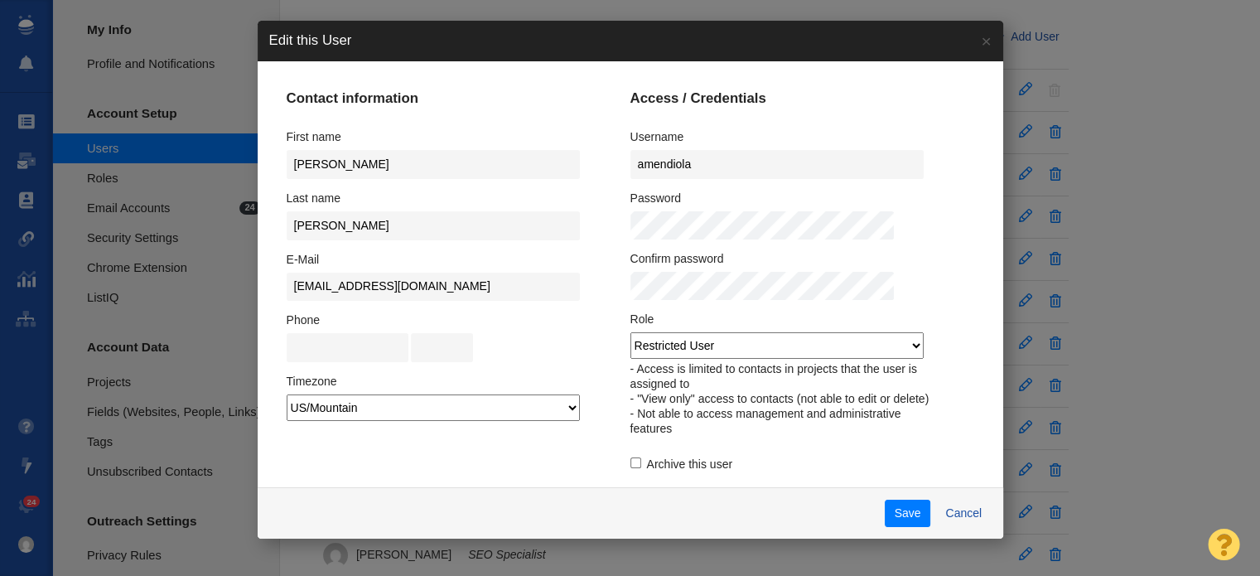
click at [630, 468] on input "Archive this user" at bounding box center [635, 462] width 11 height 11
checkbox input "true"
click at [885, 512] on button "Save" at bounding box center [908, 514] width 46 height 28
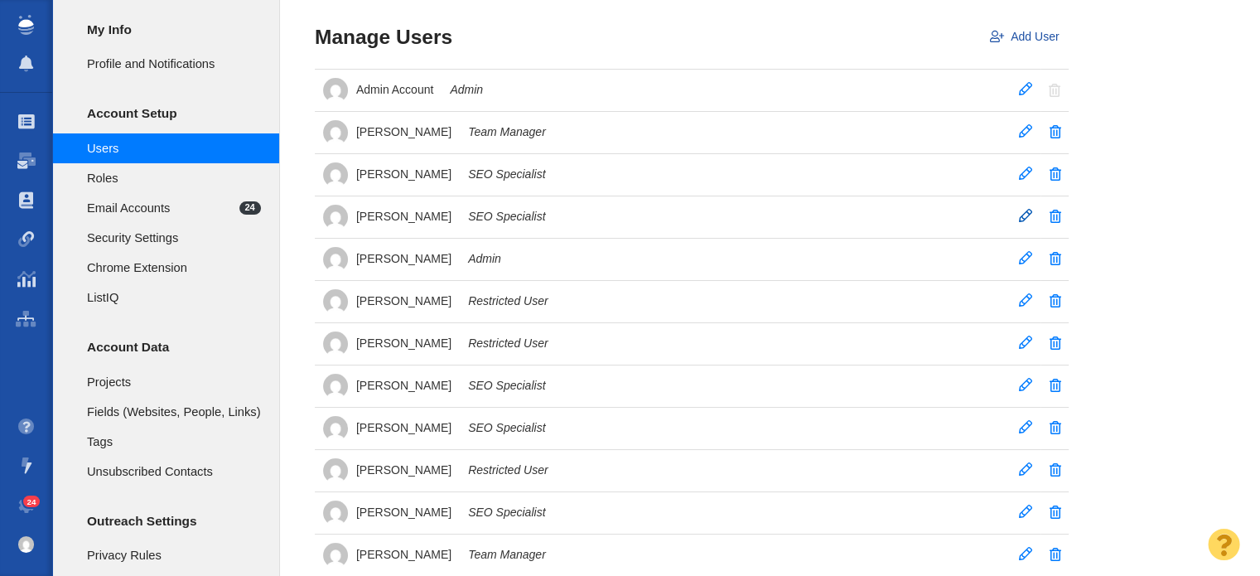
click at [1023, 210] on span at bounding box center [1025, 215] width 13 height 13
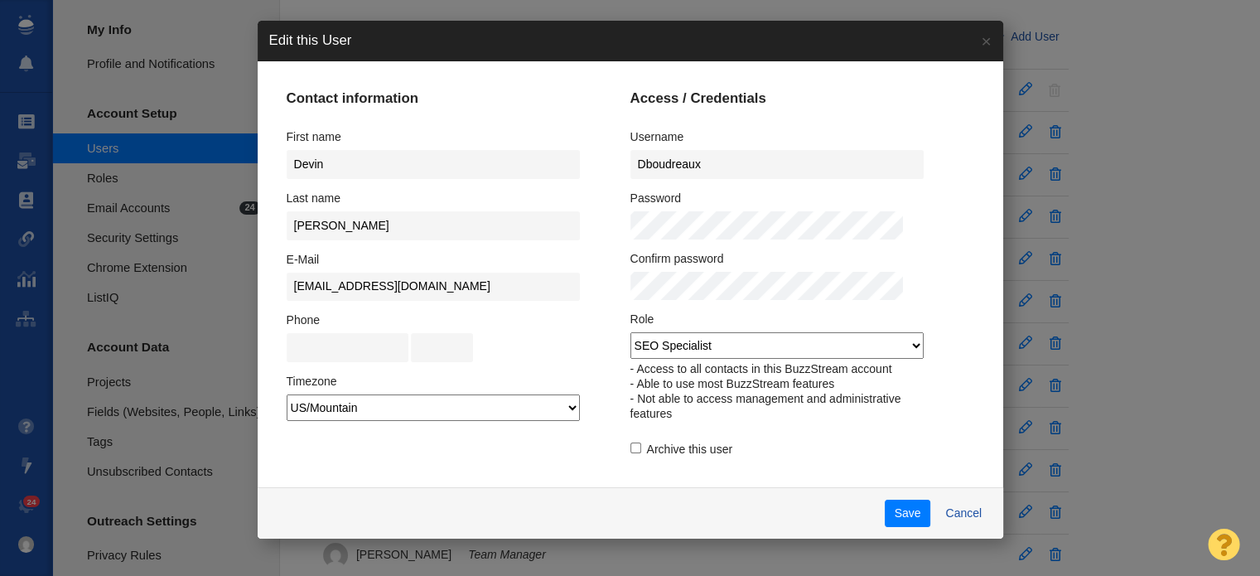
click at [630, 452] on label "Archive this user" at bounding box center [681, 449] width 102 height 15
click at [630, 452] on input "Archive this user" at bounding box center [635, 447] width 11 height 11
checkbox input "true"
click at [888, 514] on button "Save" at bounding box center [908, 514] width 46 height 28
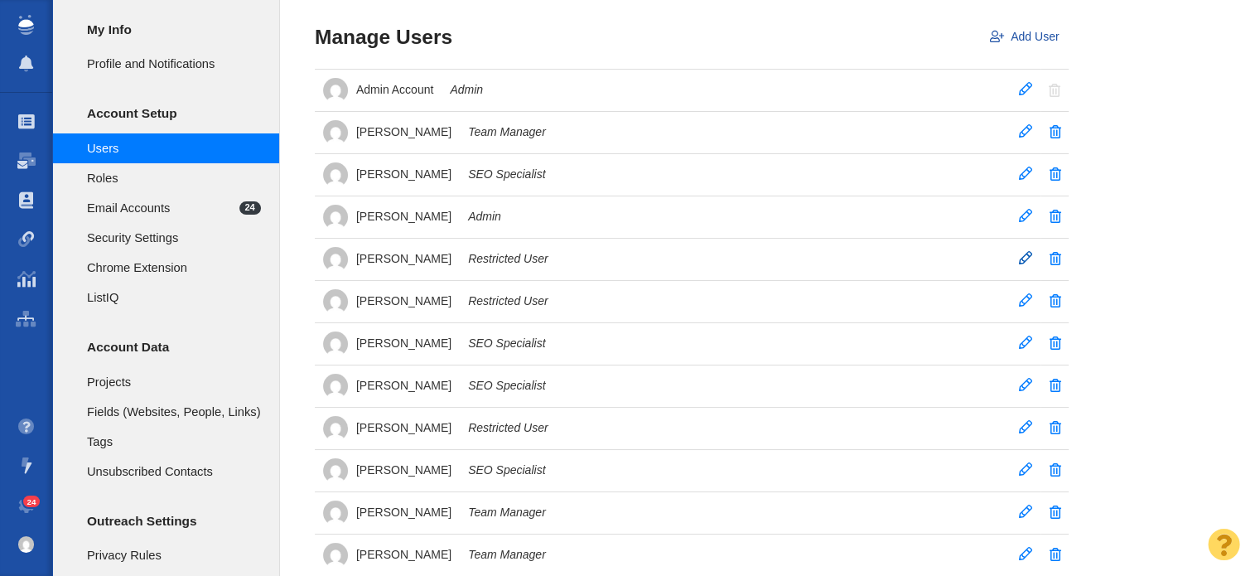
click at [1023, 254] on span at bounding box center [1025, 257] width 13 height 13
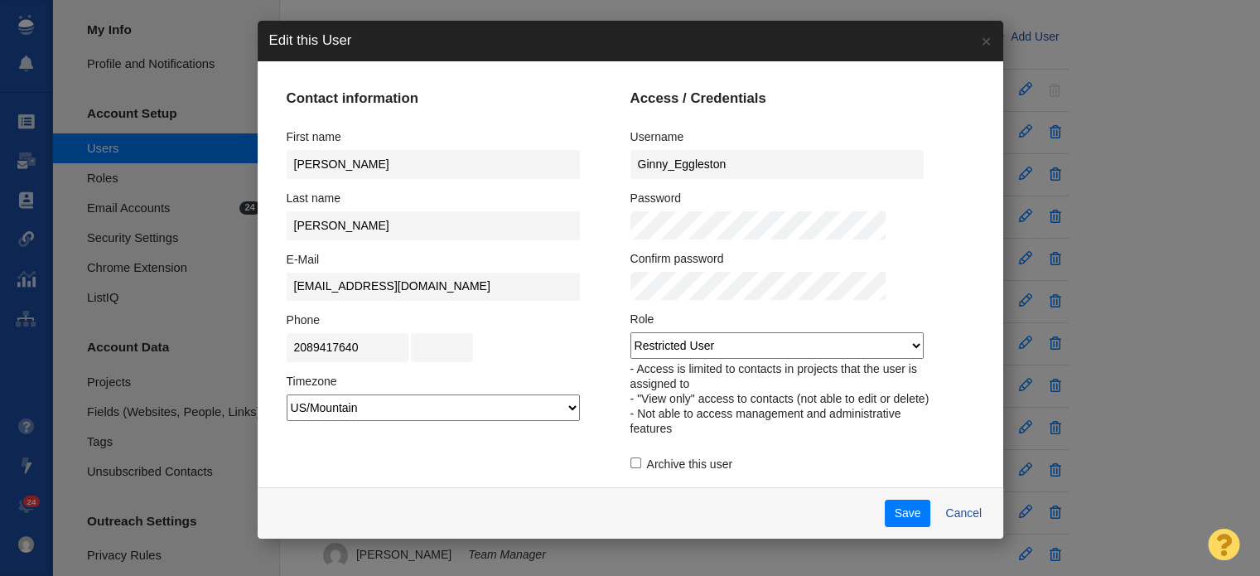
click at [630, 470] on div "Archive this user" at bounding box center [784, 462] width 309 height 30
click at [630, 468] on input "Archive this user" at bounding box center [635, 462] width 11 height 11
checkbox input "true"
click at [885, 505] on button "Save" at bounding box center [908, 514] width 46 height 28
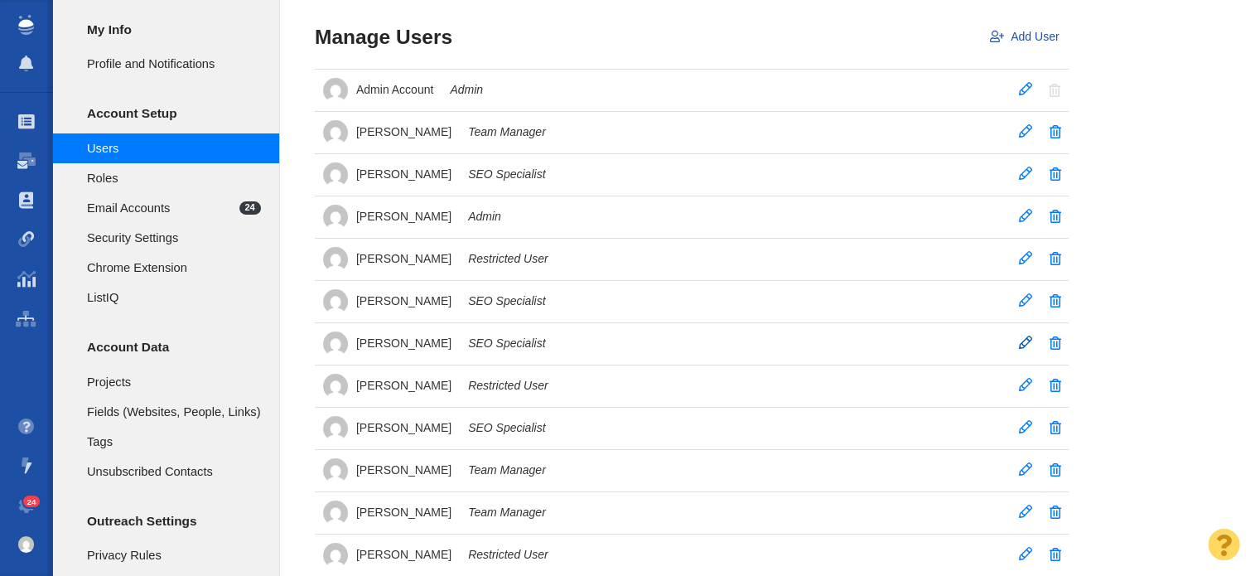
click at [1026, 342] on span at bounding box center [1025, 342] width 13 height 13
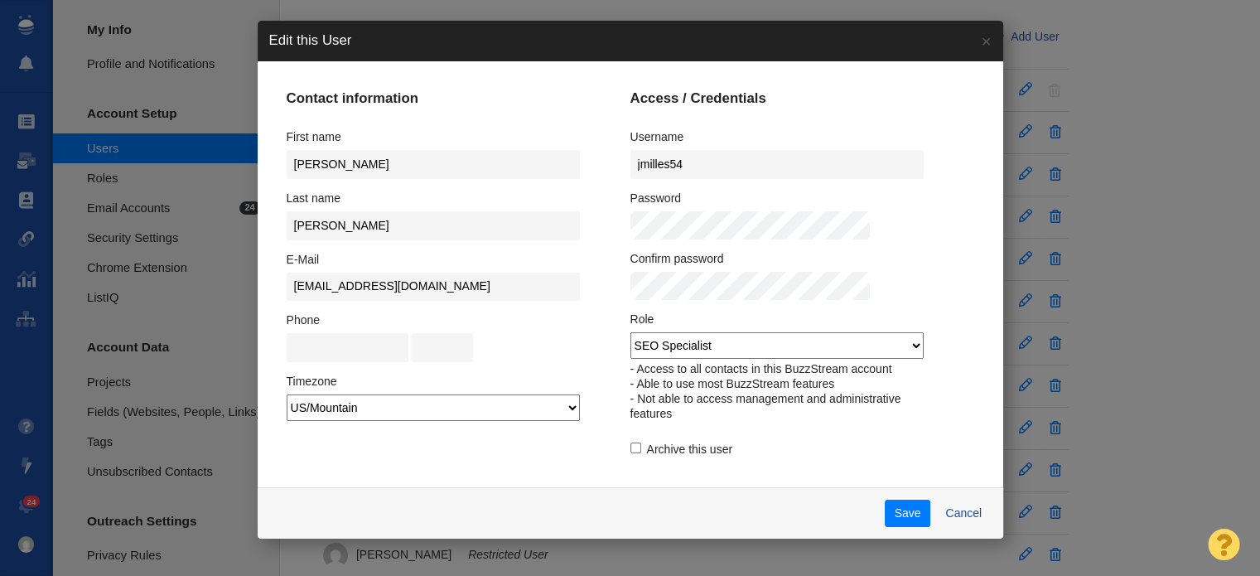
drag, startPoint x: 630, startPoint y: 458, endPoint x: 699, endPoint y: 466, distance: 70.1
click at [630, 453] on input "Archive this user" at bounding box center [635, 447] width 11 height 11
checkbox input "true"
click at [885, 505] on button "Save" at bounding box center [908, 514] width 46 height 28
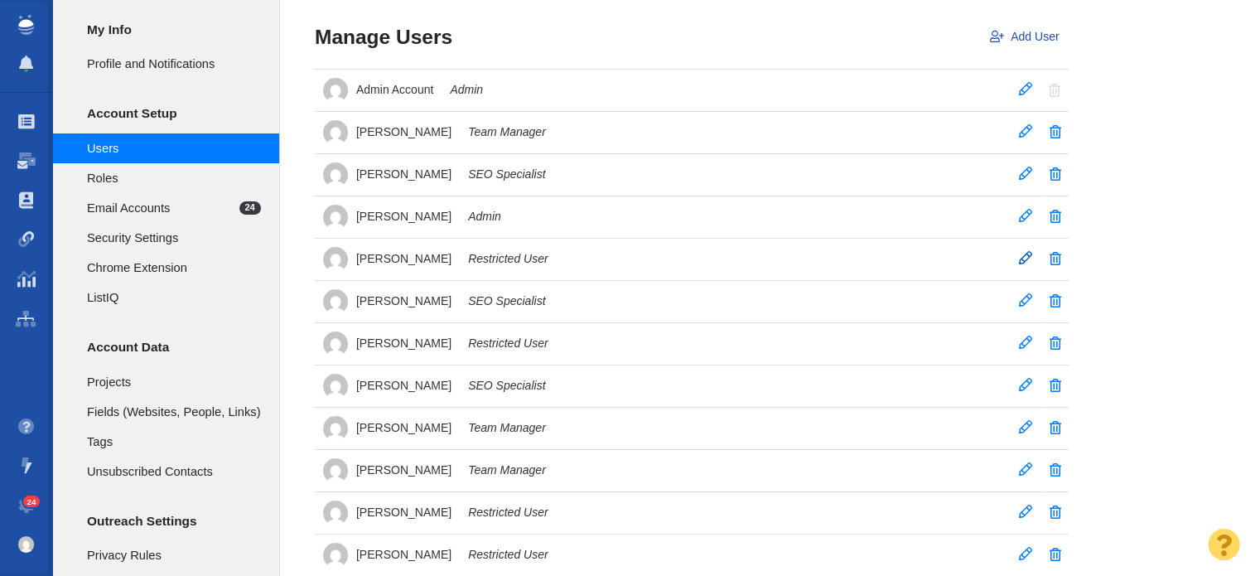
click at [1028, 258] on span at bounding box center [1025, 257] width 13 height 13
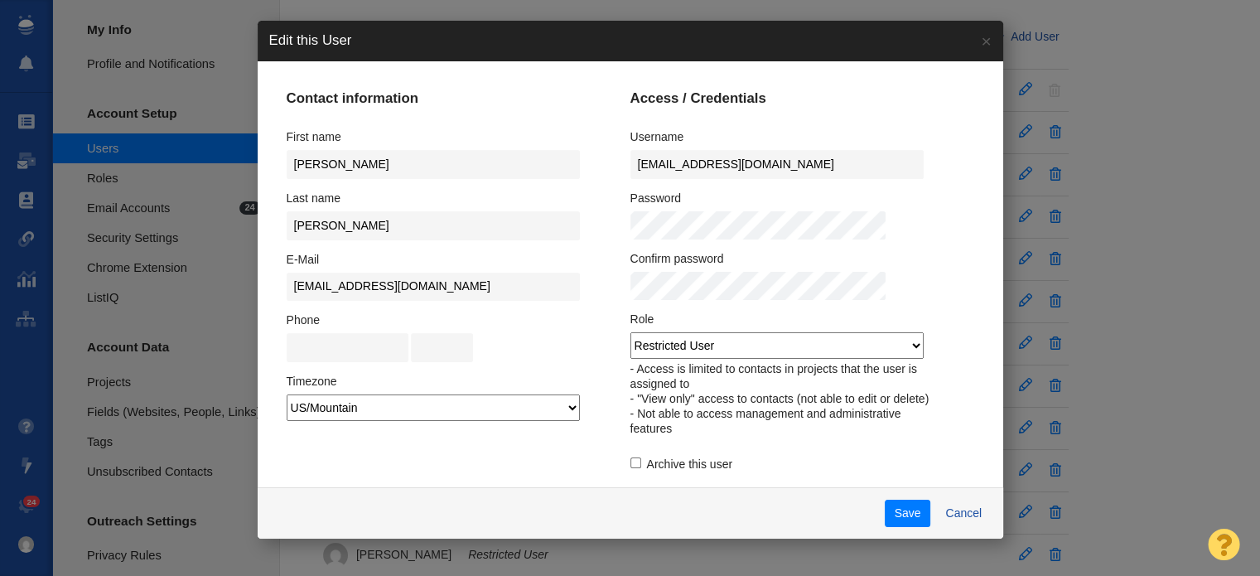
drag, startPoint x: 630, startPoint y: 473, endPoint x: 676, endPoint y: 473, distance: 46.4
click at [630, 468] on input "Archive this user" at bounding box center [635, 462] width 11 height 11
checkbox input "true"
click at [885, 506] on button "Save" at bounding box center [908, 514] width 46 height 28
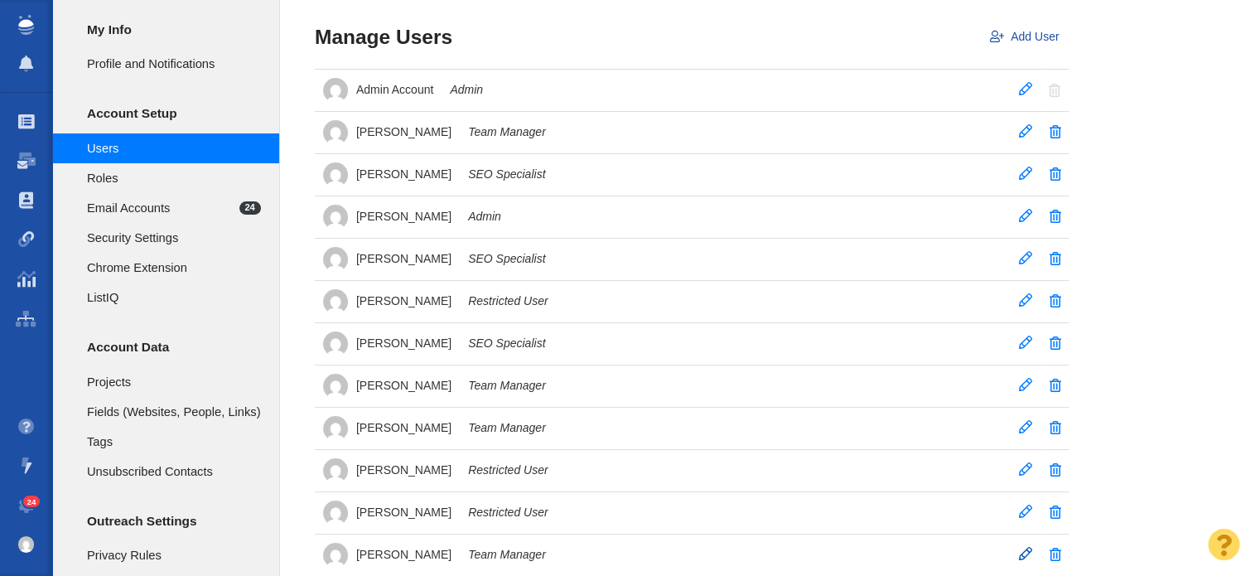
click at [1027, 555] on span at bounding box center [1025, 553] width 13 height 13
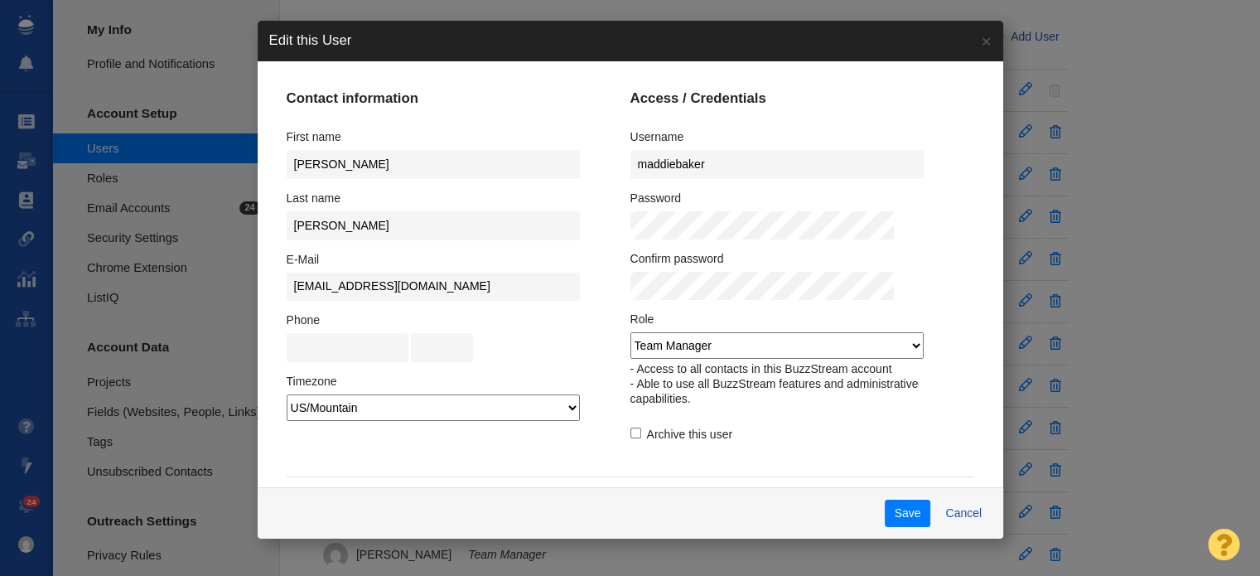
click at [630, 431] on input "Archive this user" at bounding box center [635, 432] width 11 height 11
checkbox input "true"
click at [885, 510] on button "Save" at bounding box center [908, 514] width 46 height 28
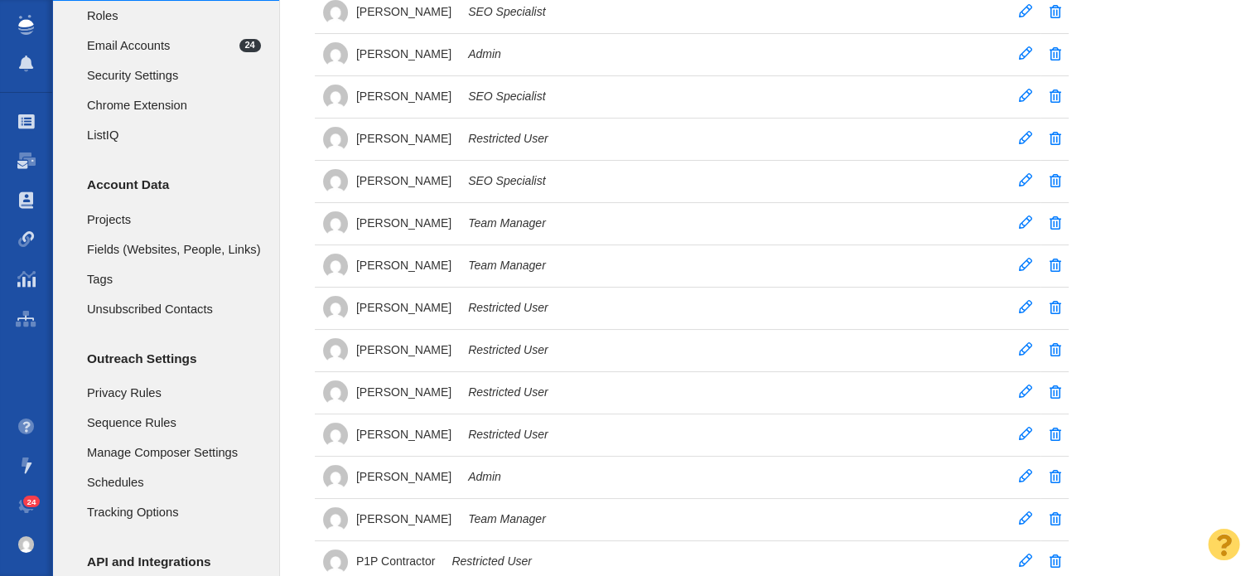
scroll to position [166, 0]
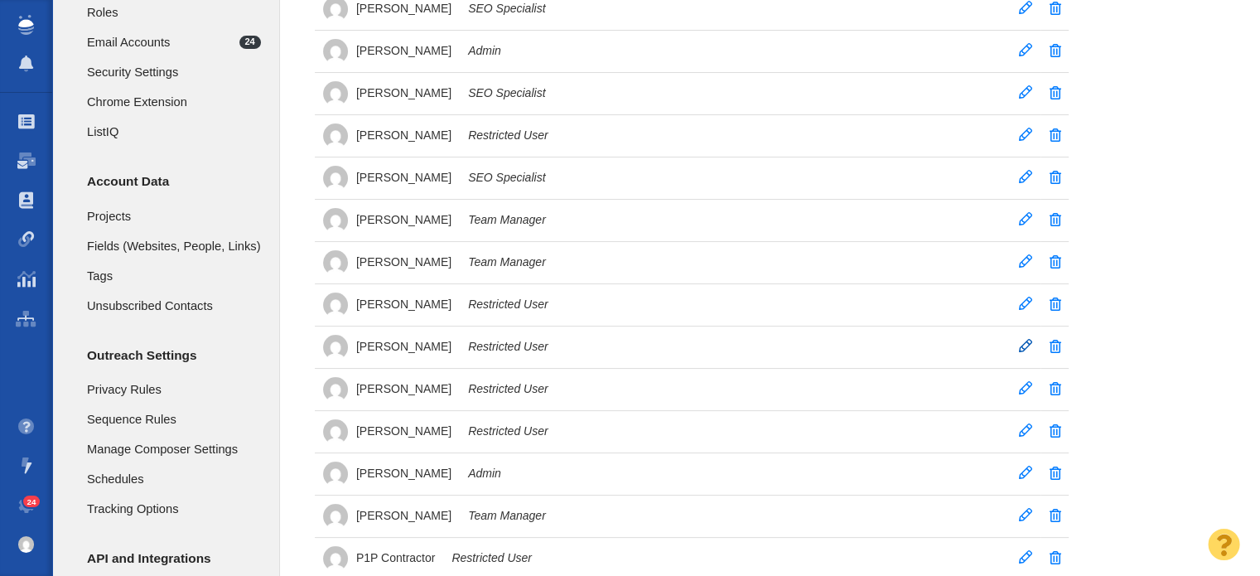
click at [1023, 342] on span at bounding box center [1025, 345] width 13 height 13
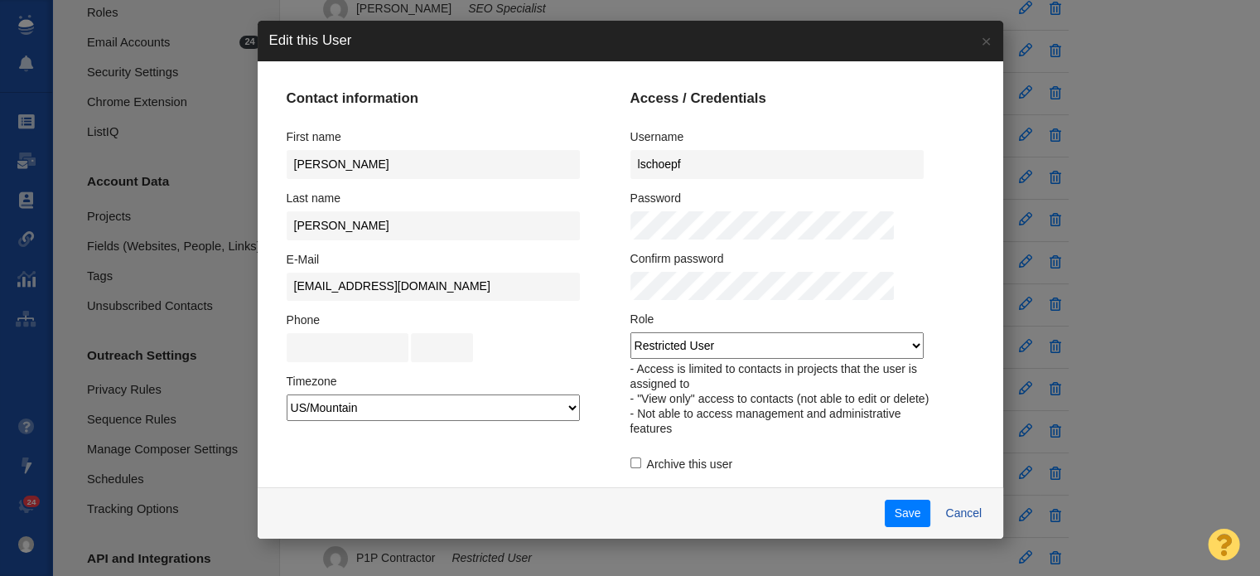
click at [630, 468] on input "Archive this user" at bounding box center [635, 462] width 11 height 11
checkbox input "true"
click at [885, 509] on button "Save" at bounding box center [908, 514] width 46 height 28
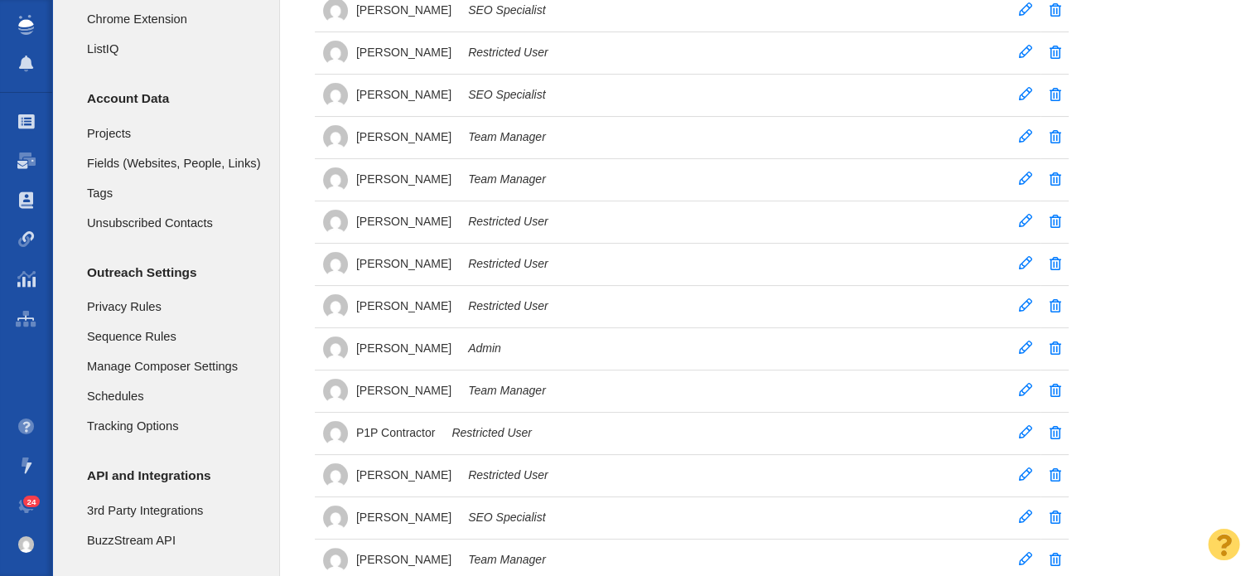
scroll to position [331, 0]
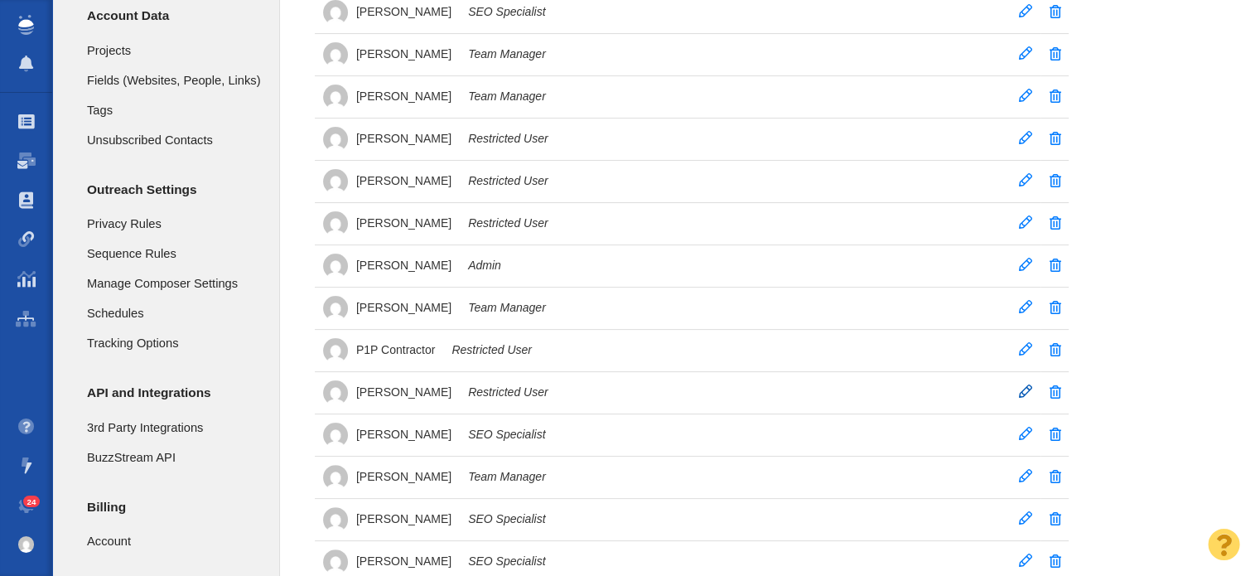
click at [1027, 386] on span at bounding box center [1025, 390] width 13 height 13
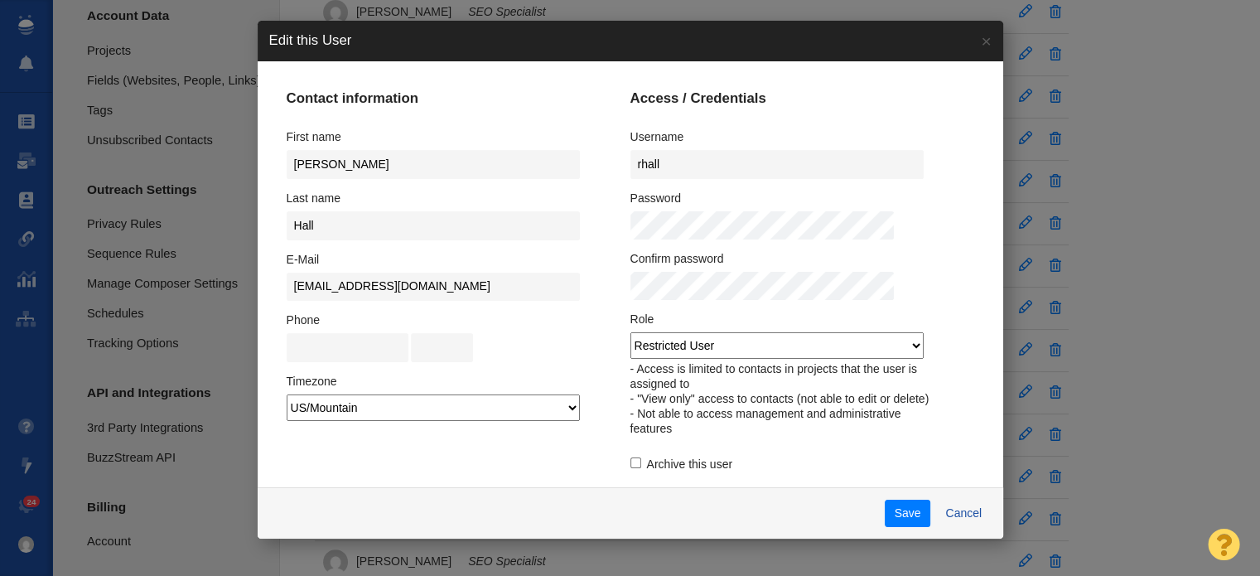
click at [620, 476] on fieldset "Contact information First name Rachel Last name Hall E-Mail Rhall@pageonepower.…" at bounding box center [459, 292] width 344 height 404
click at [630, 468] on input "Archive this user" at bounding box center [635, 462] width 11 height 11
checkbox input "true"
click at [885, 506] on button "Save" at bounding box center [908, 514] width 46 height 28
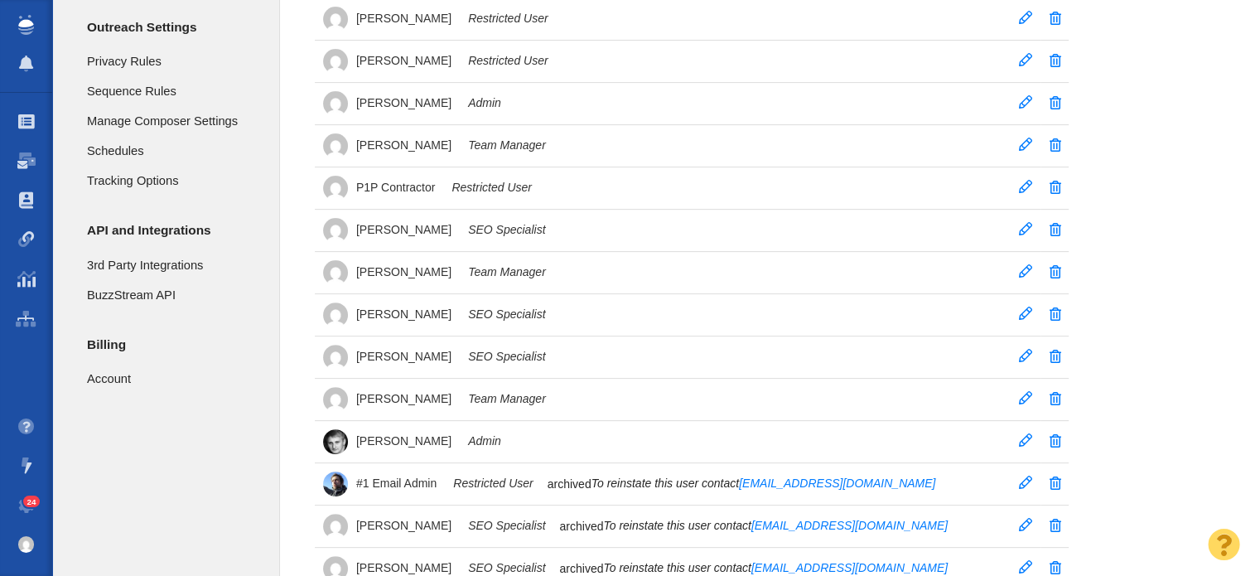
scroll to position [497, 0]
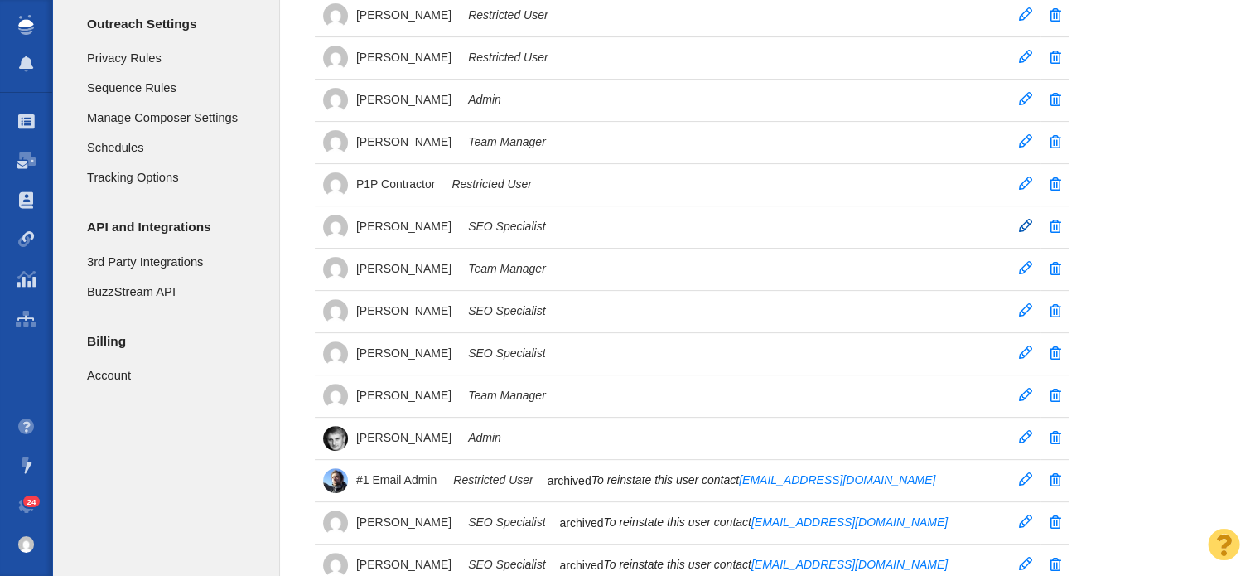
click at [1021, 225] on span at bounding box center [1025, 225] width 13 height 13
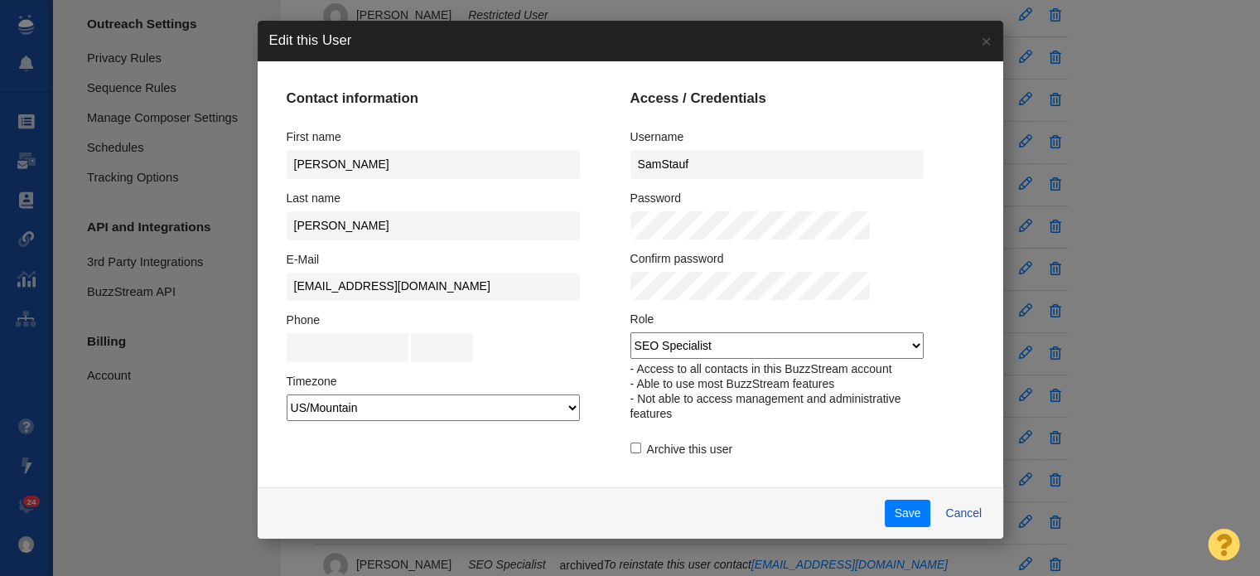
click at [630, 453] on input "Archive this user" at bounding box center [635, 447] width 11 height 11
checkbox input "true"
click at [885, 509] on button "Save" at bounding box center [908, 514] width 46 height 28
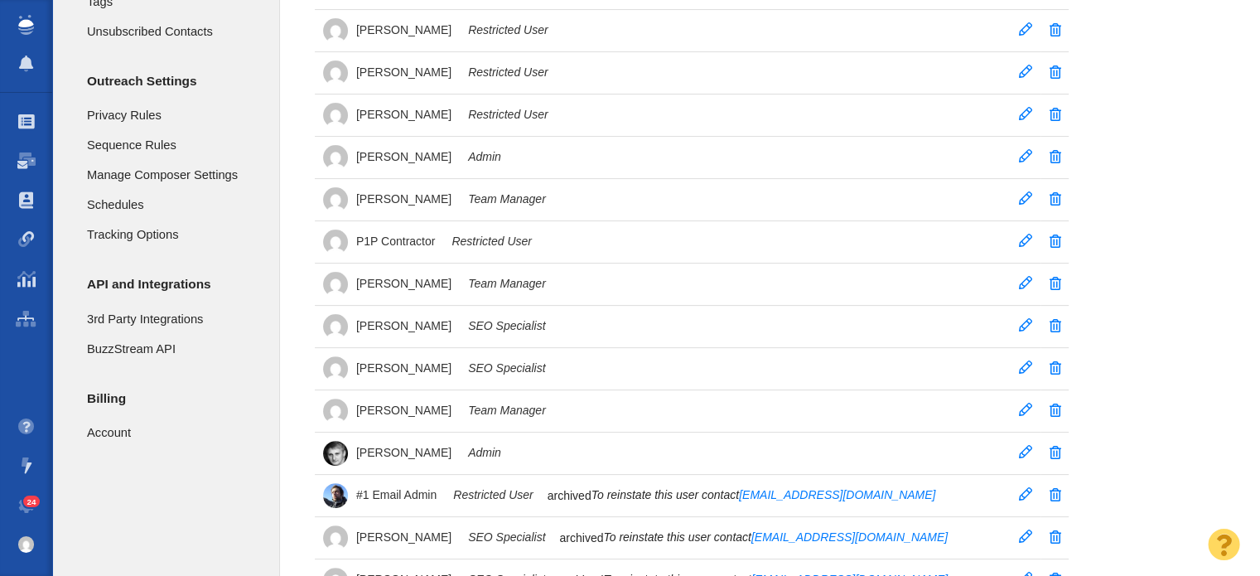
scroll to position [414, 0]
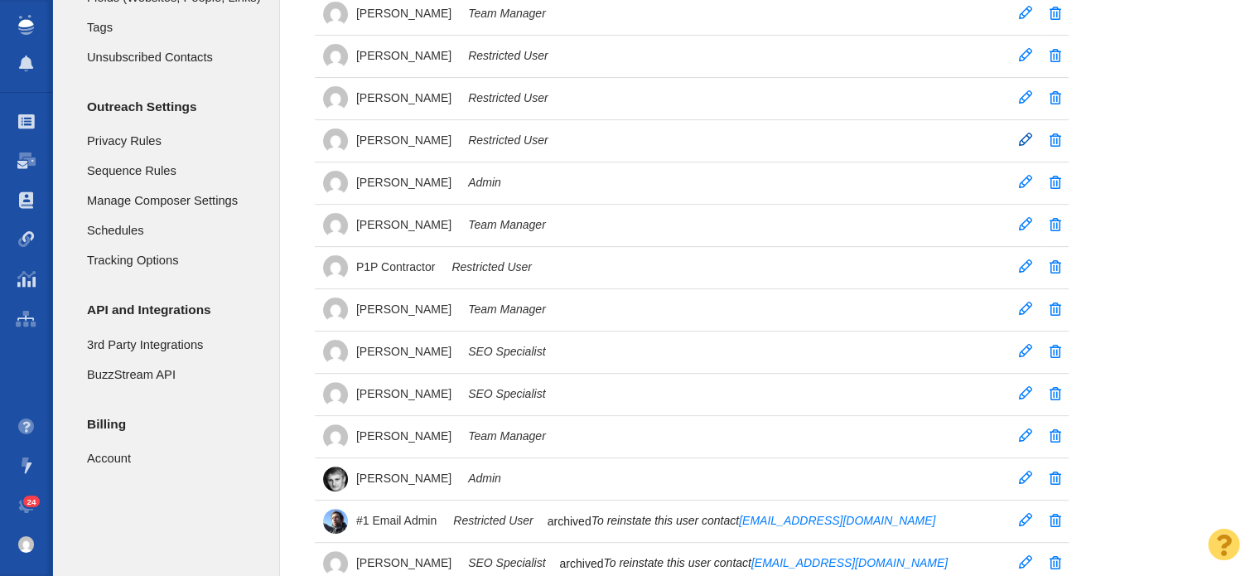
click at [1024, 136] on span at bounding box center [1025, 139] width 13 height 13
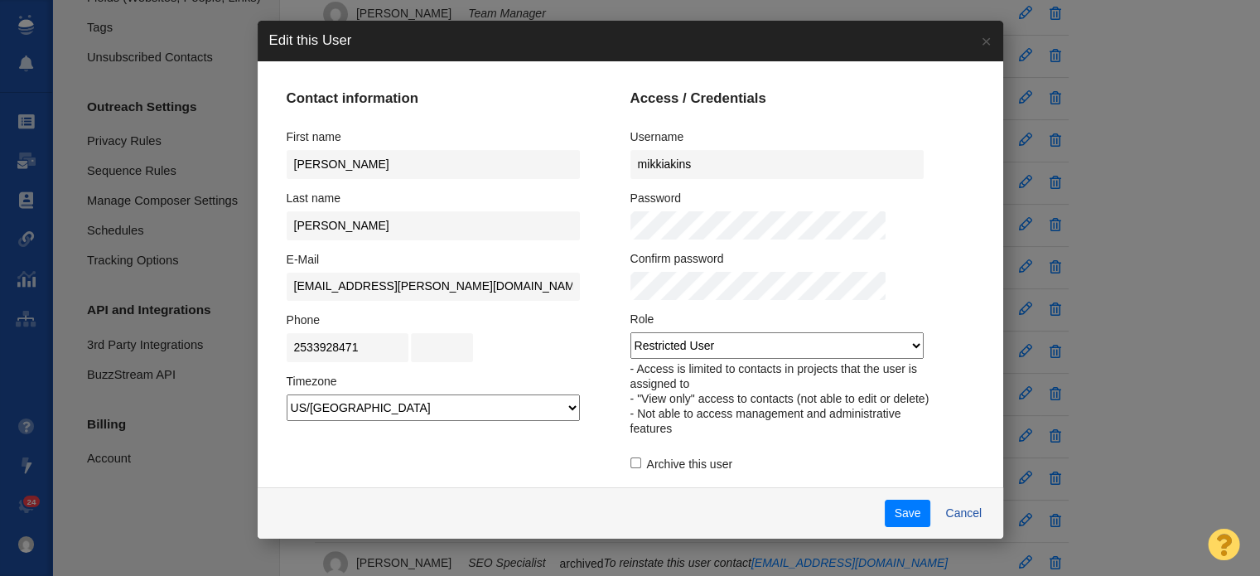
click at [630, 468] on input "Archive this user" at bounding box center [635, 462] width 11 height 11
checkbox input "true"
click at [885, 509] on button "Save" at bounding box center [908, 514] width 46 height 28
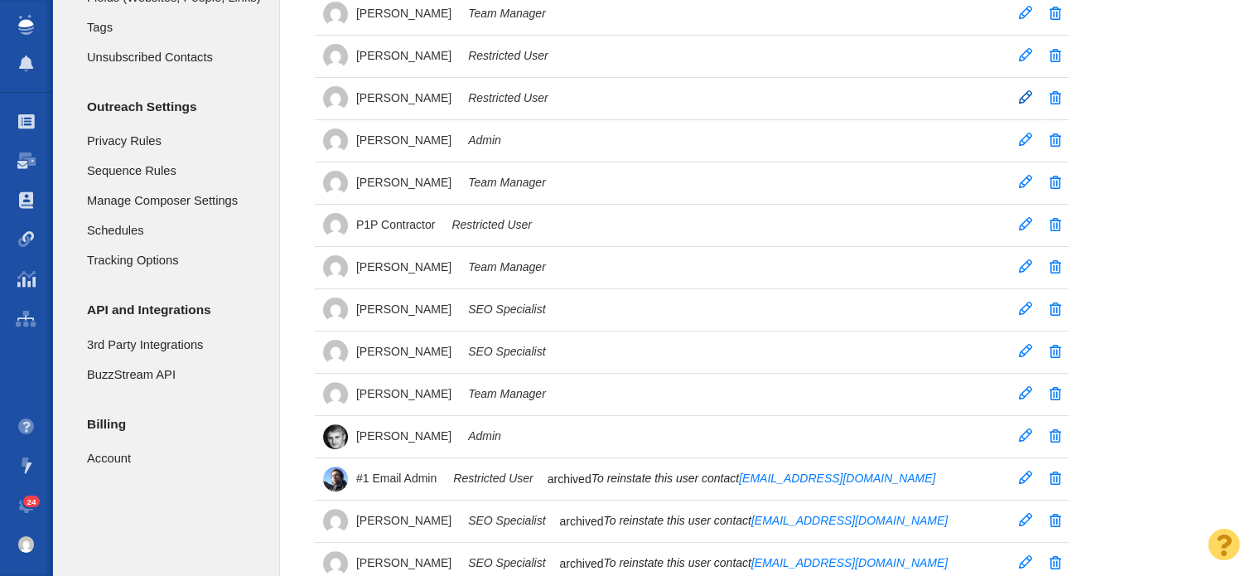
click at [1024, 94] on span at bounding box center [1025, 96] width 13 height 13
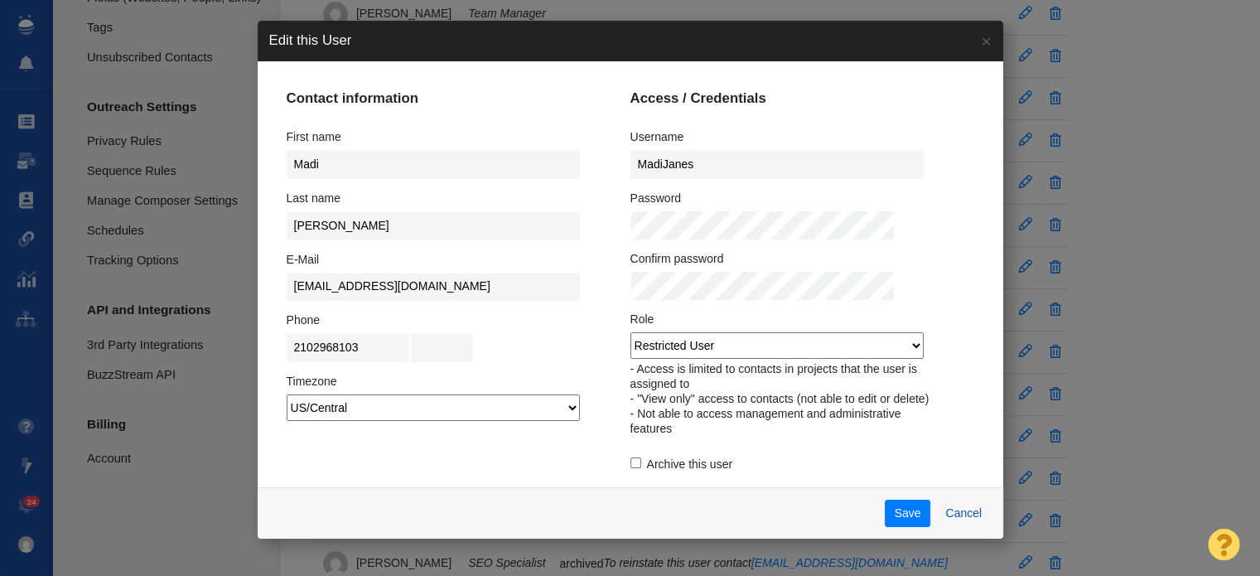
click at [630, 468] on input "Archive this user" at bounding box center [635, 462] width 11 height 11
checkbox input "true"
click at [885, 505] on button "Save" at bounding box center [908, 514] width 46 height 28
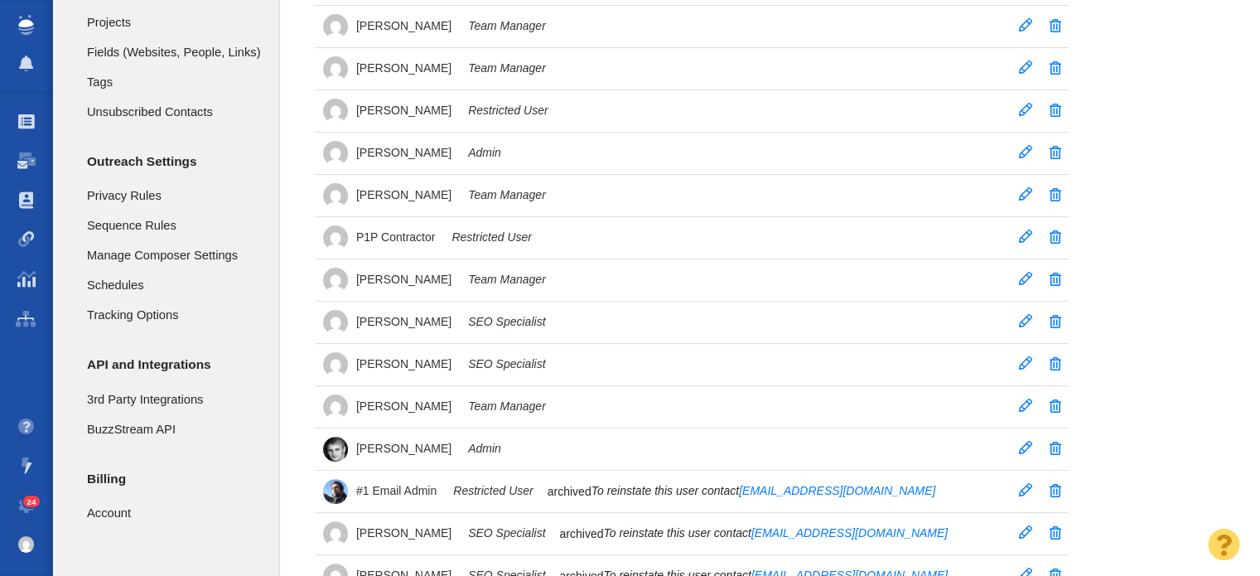
scroll to position [331, 0]
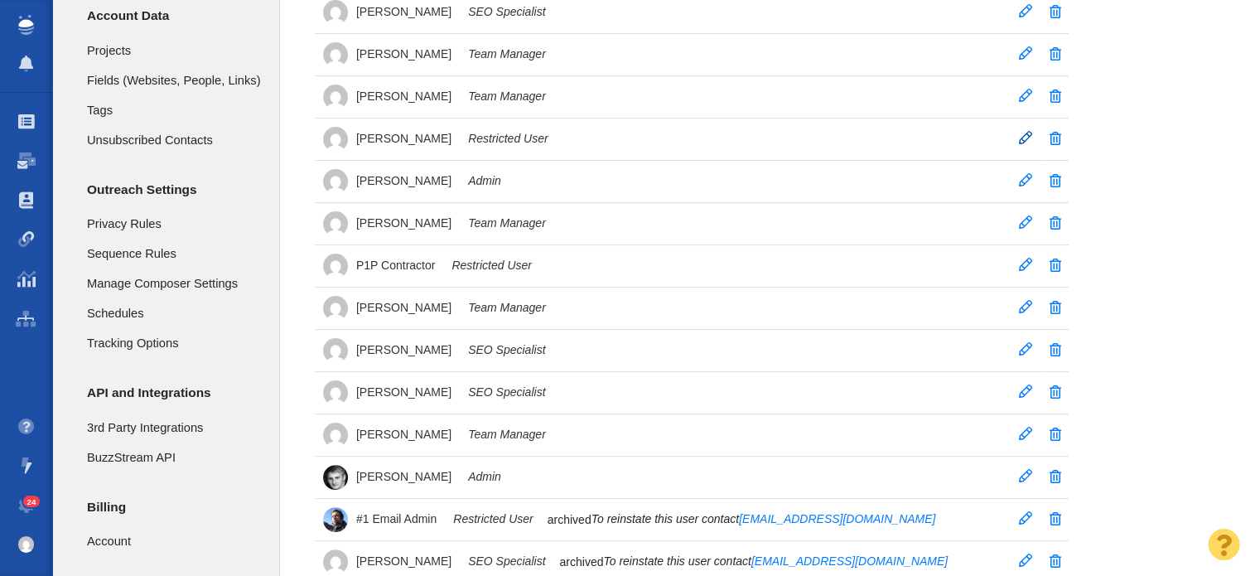
click at [1029, 135] on span at bounding box center [1025, 137] width 13 height 13
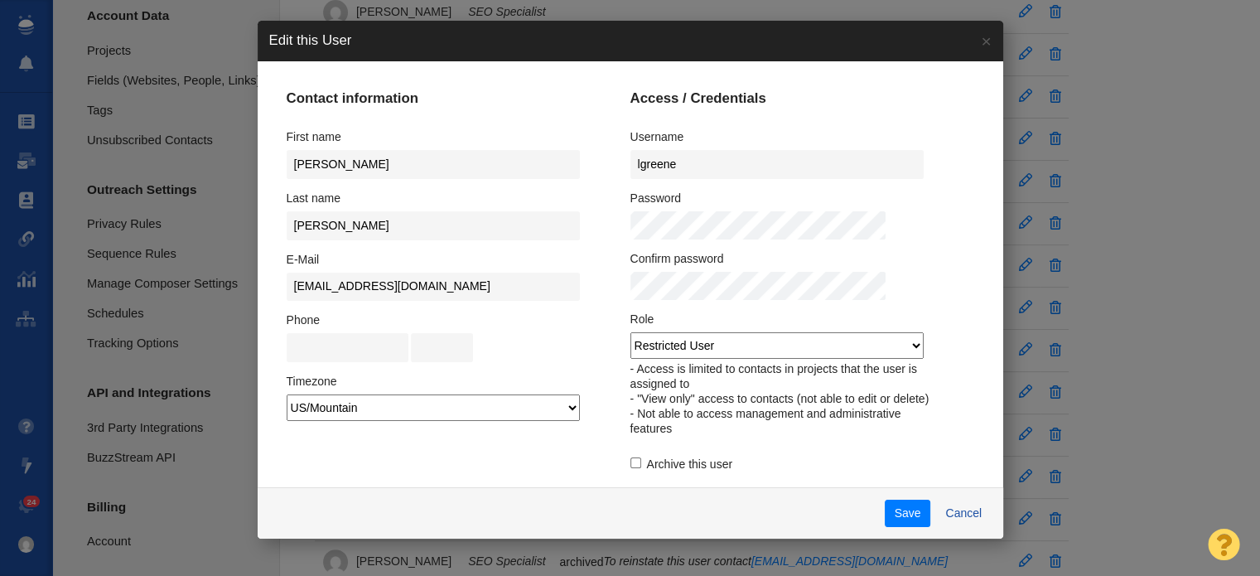
drag, startPoint x: 629, startPoint y: 473, endPoint x: 662, endPoint y: 476, distance: 33.3
click at [630, 468] on input "Archive this user" at bounding box center [635, 462] width 11 height 11
checkbox input "true"
click at [885, 509] on button "Save" at bounding box center [908, 514] width 46 height 28
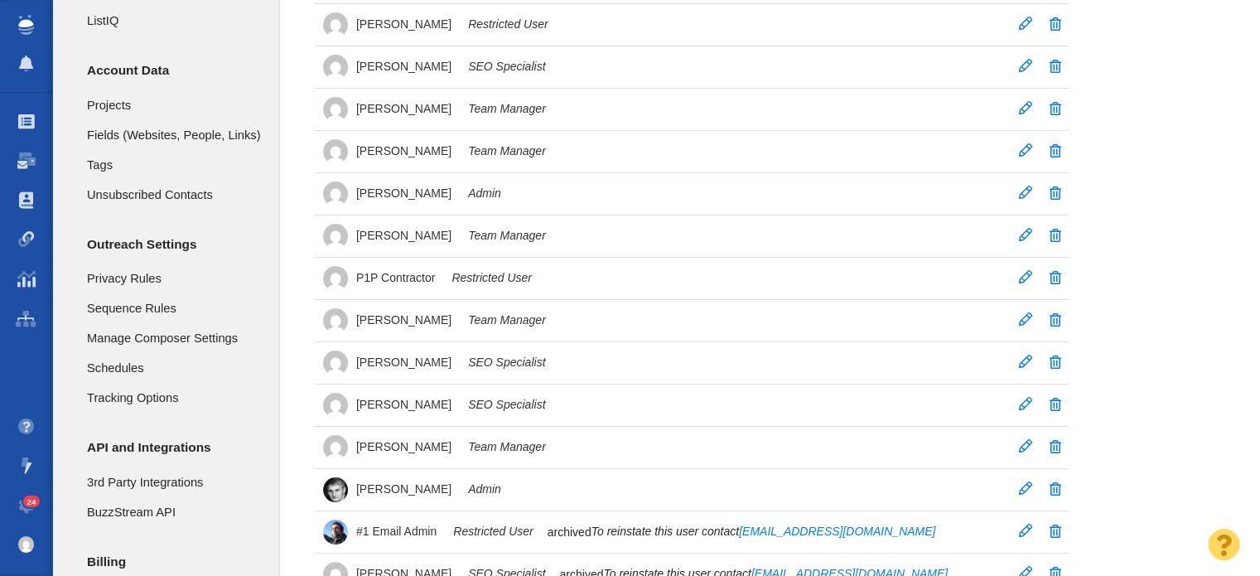
scroll to position [249, 0]
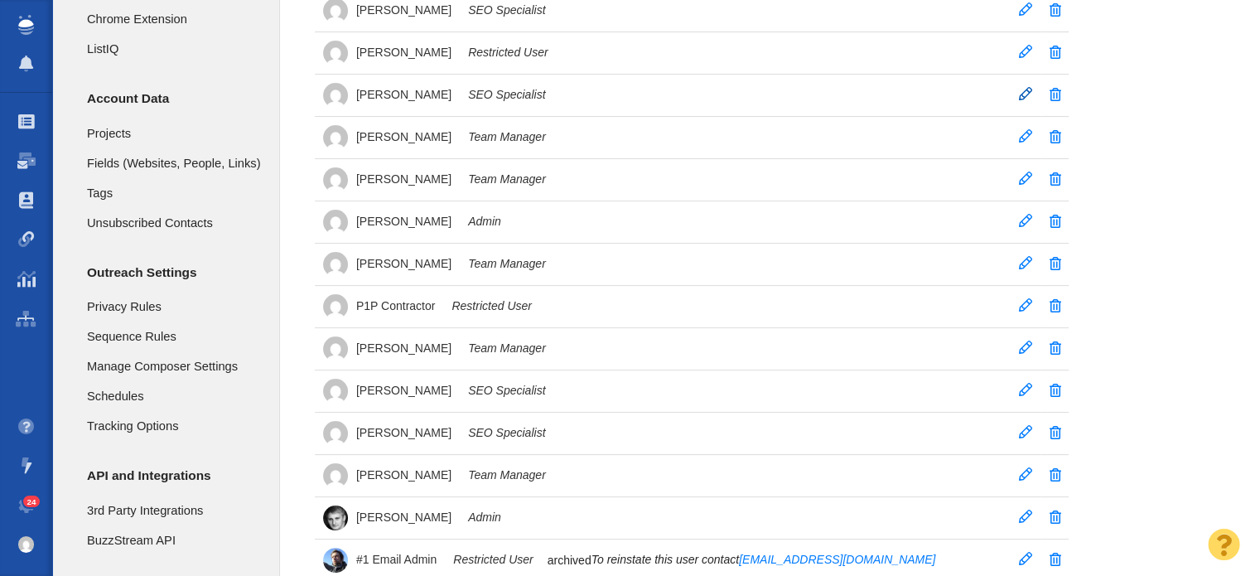
click at [1024, 93] on span at bounding box center [1025, 93] width 13 height 13
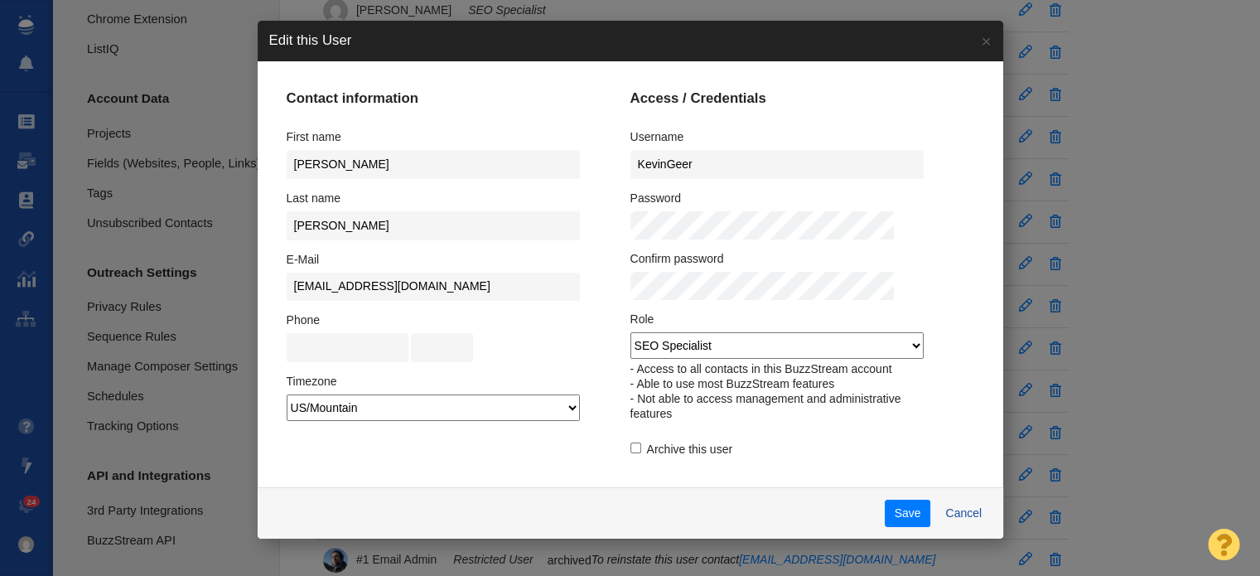
click at [633, 442] on label "Archive this user" at bounding box center [681, 449] width 102 height 15
click at [633, 442] on input "Archive this user" at bounding box center [635, 447] width 11 height 11
checkbox input "true"
click at [885, 514] on button "Save" at bounding box center [908, 514] width 46 height 28
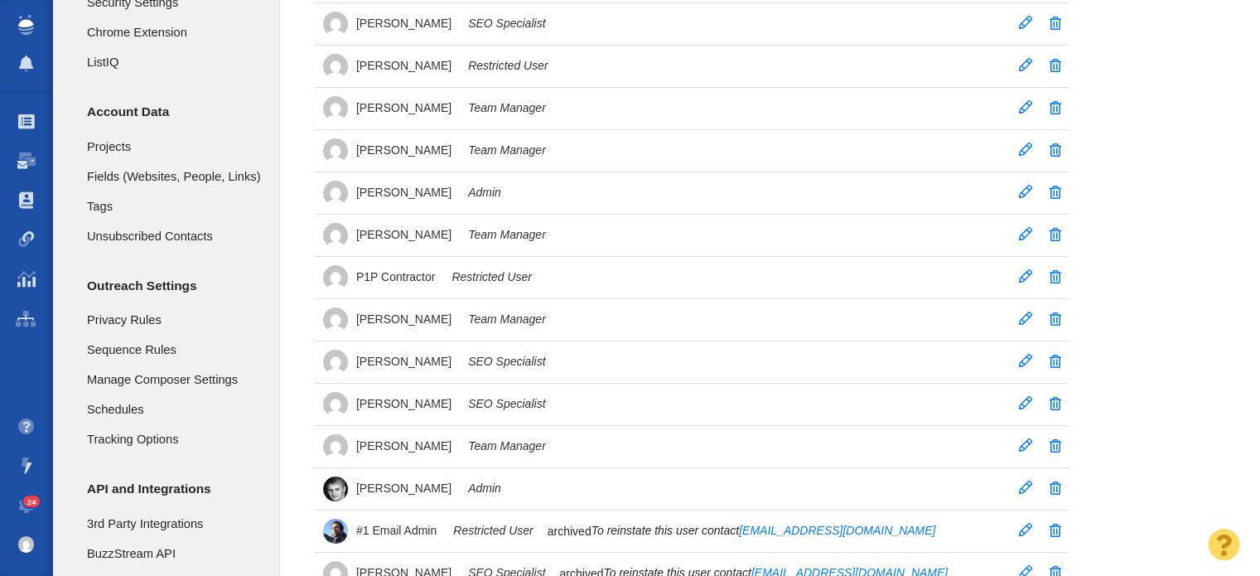
scroll to position [166, 0]
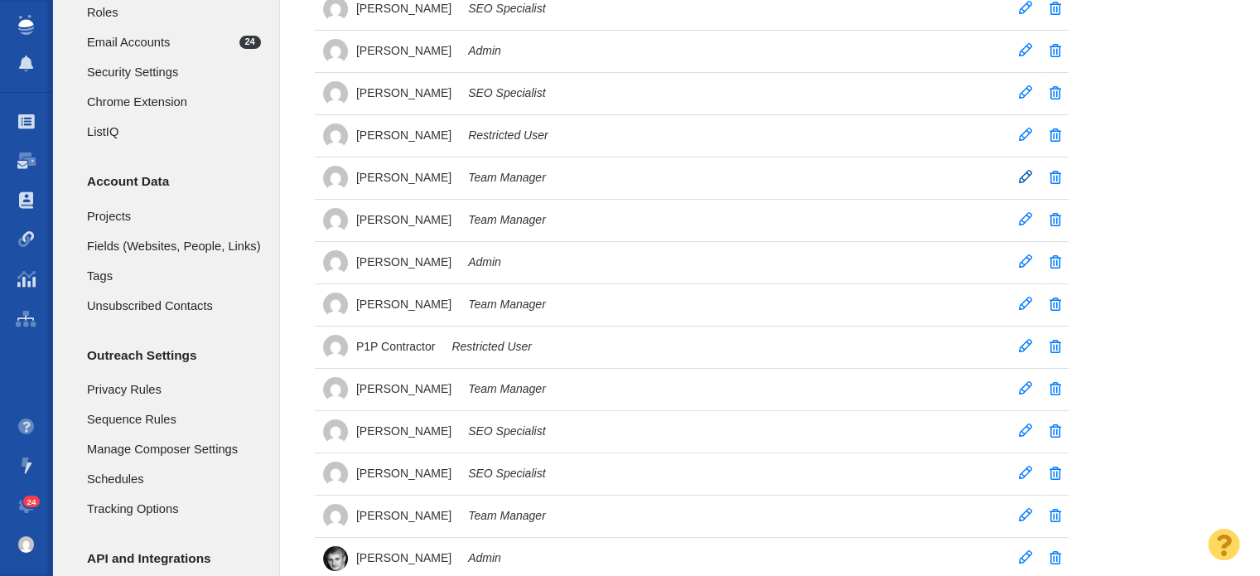
click at [1027, 175] on span at bounding box center [1025, 176] width 13 height 13
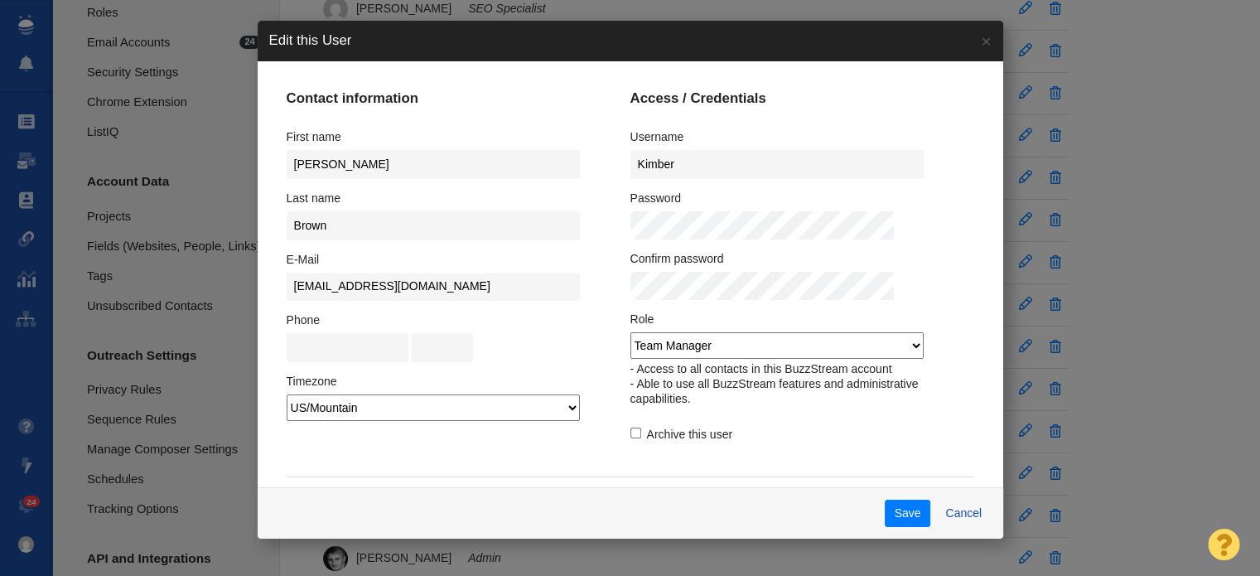
click at [630, 428] on input "Archive this user" at bounding box center [635, 432] width 11 height 11
checkbox input "true"
click at [891, 515] on button "Save" at bounding box center [908, 514] width 46 height 28
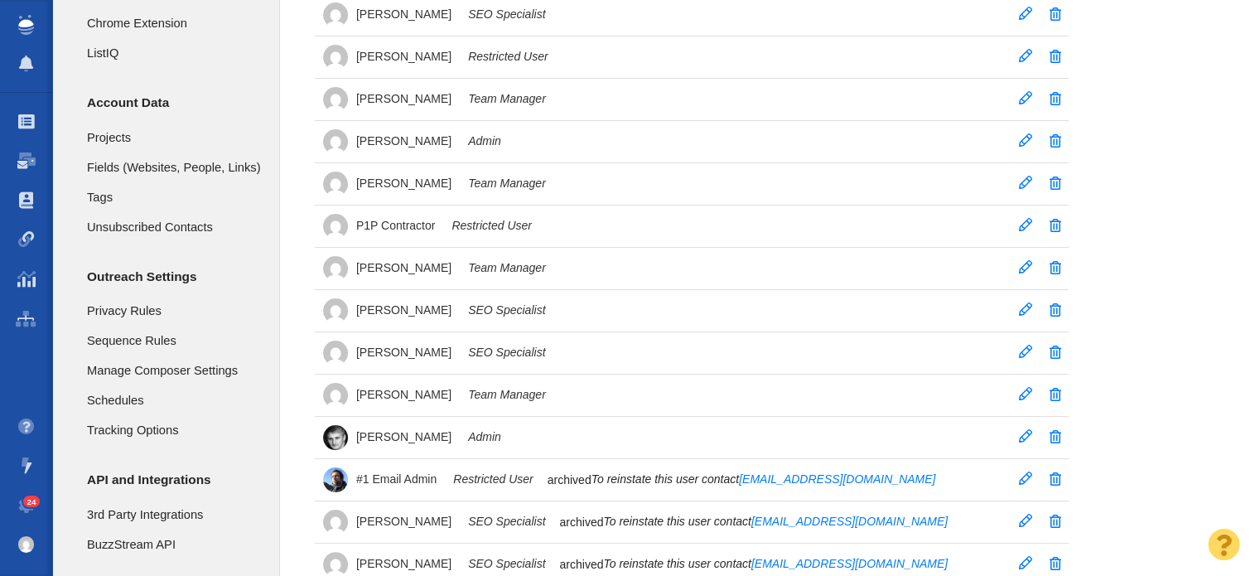
scroll to position [497, 0]
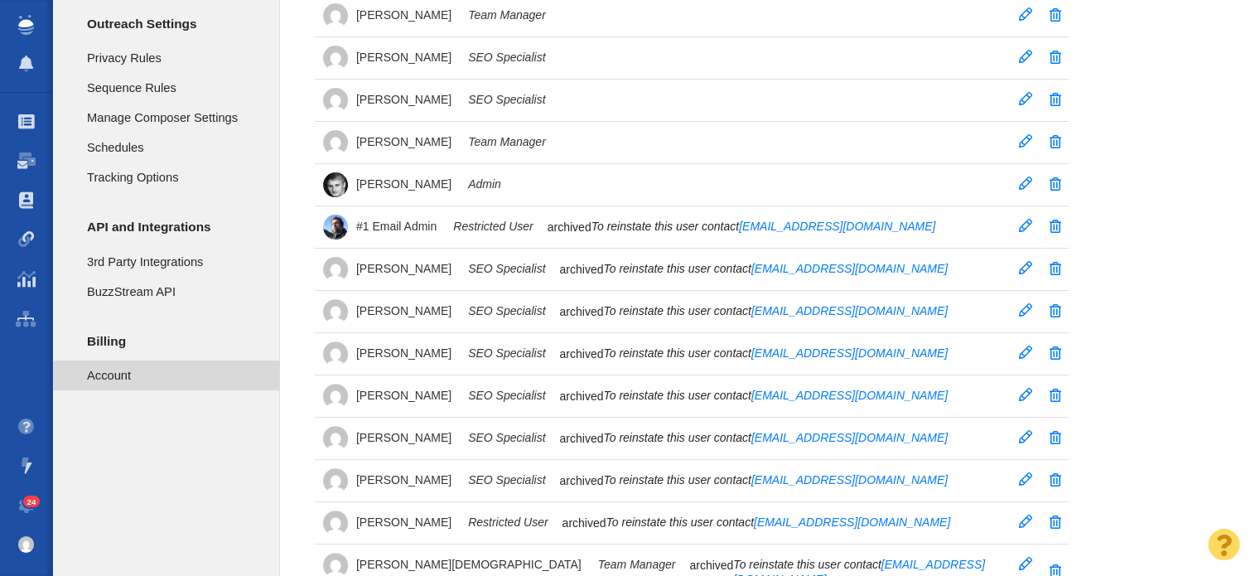
click at [135, 375] on span "Account" at bounding box center [174, 375] width 174 height 18
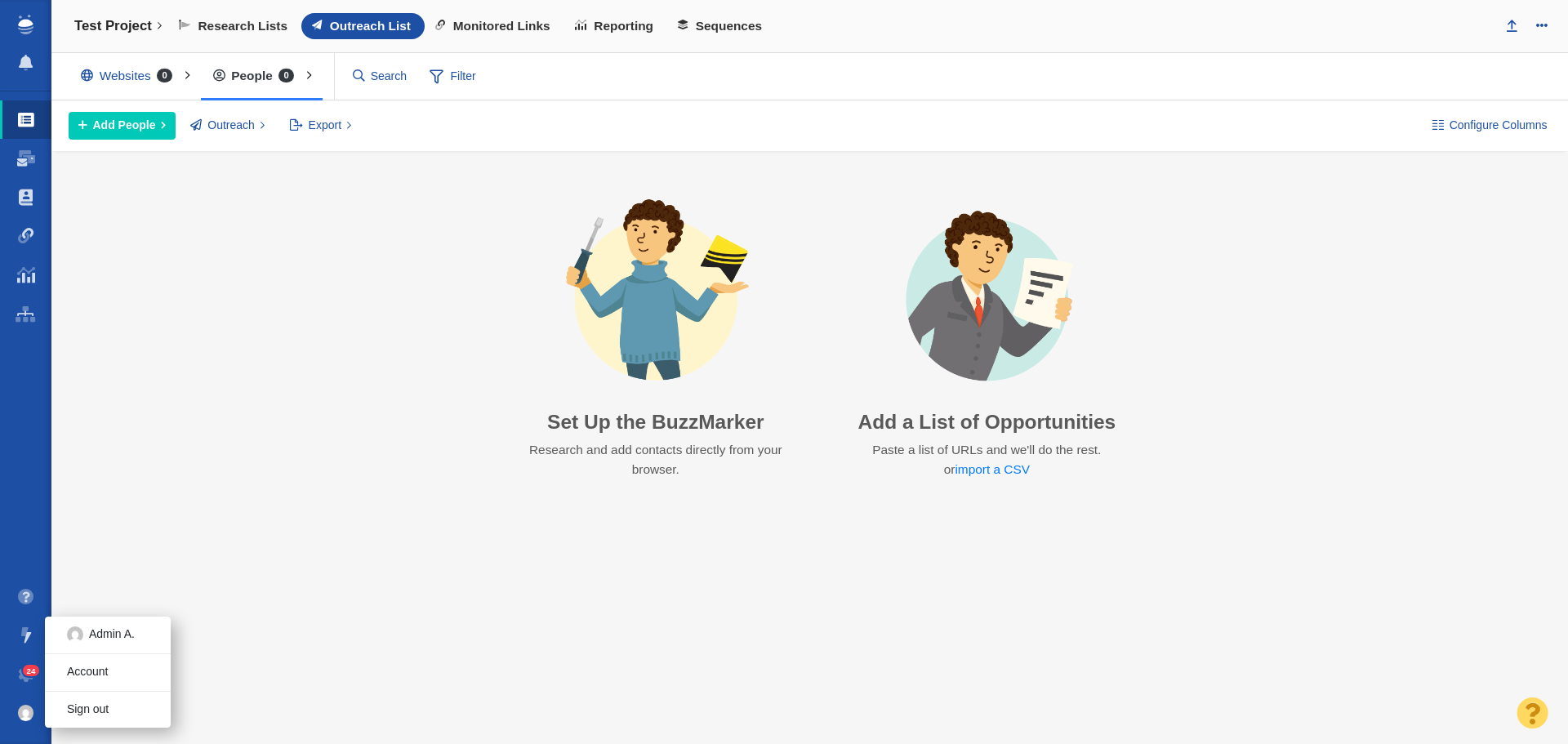
click at [30, 717] on img at bounding box center [26, 712] width 17 height 17
click at [92, 717] on link "Sign out" at bounding box center [108, 710] width 126 height 26
